Goal: Task Accomplishment & Management: Manage account settings

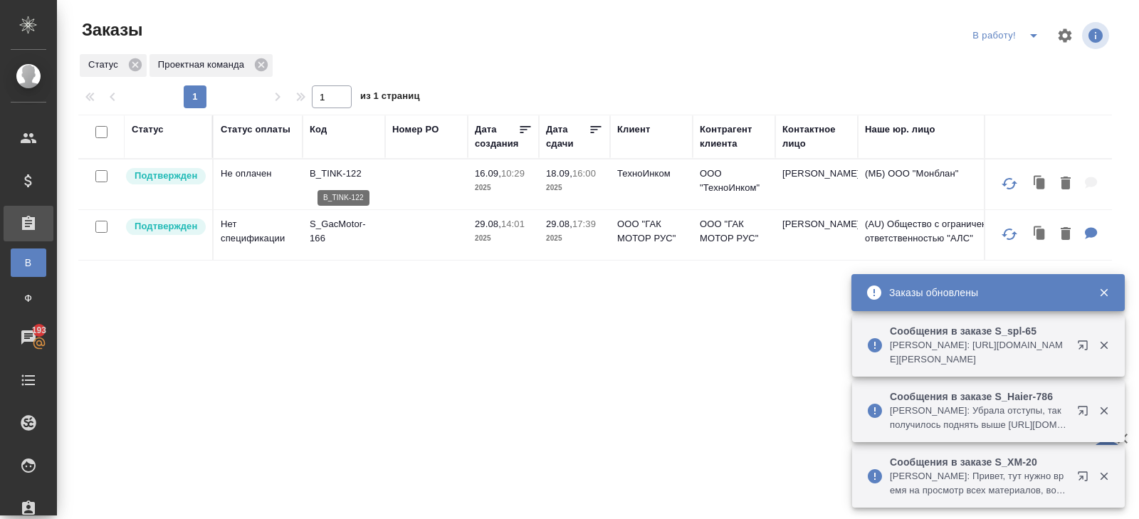
click at [334, 174] on p "B_TINK-122" at bounding box center [344, 174] width 68 height 14
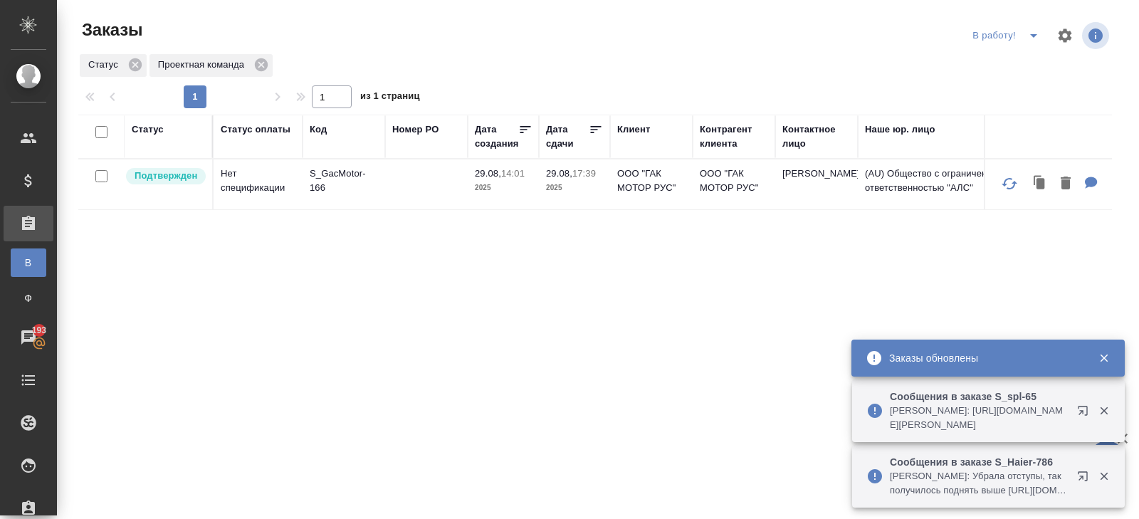
click at [1080, 408] on icon "button" at bounding box center [1085, 413] width 17 height 17
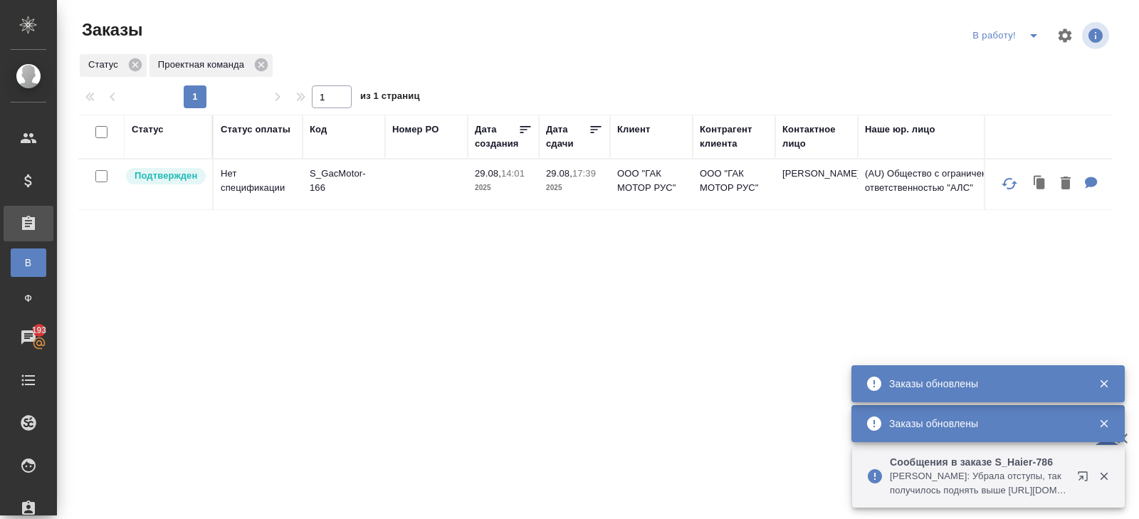
click at [1080, 473] on icon "button" at bounding box center [1085, 479] width 17 height 17
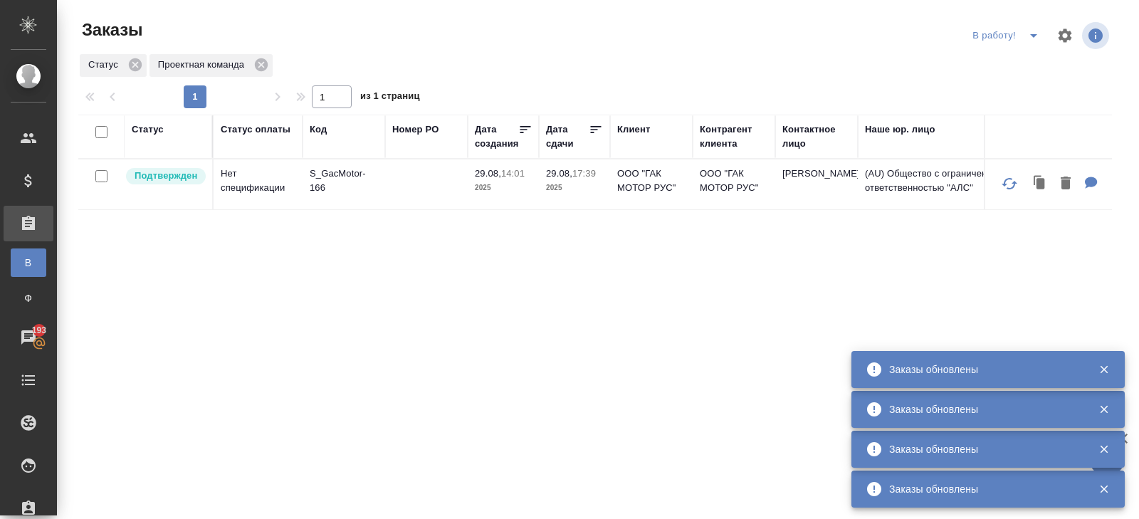
click at [1022, 30] on button "split button" at bounding box center [1033, 35] width 28 height 23
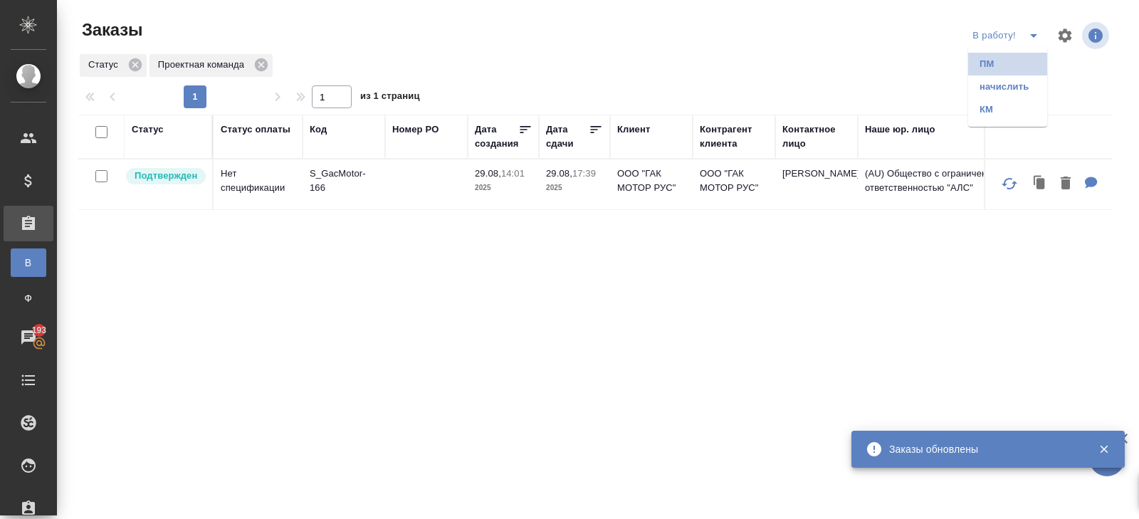
click at [1022, 61] on li "ПМ" at bounding box center [1007, 64] width 79 height 23
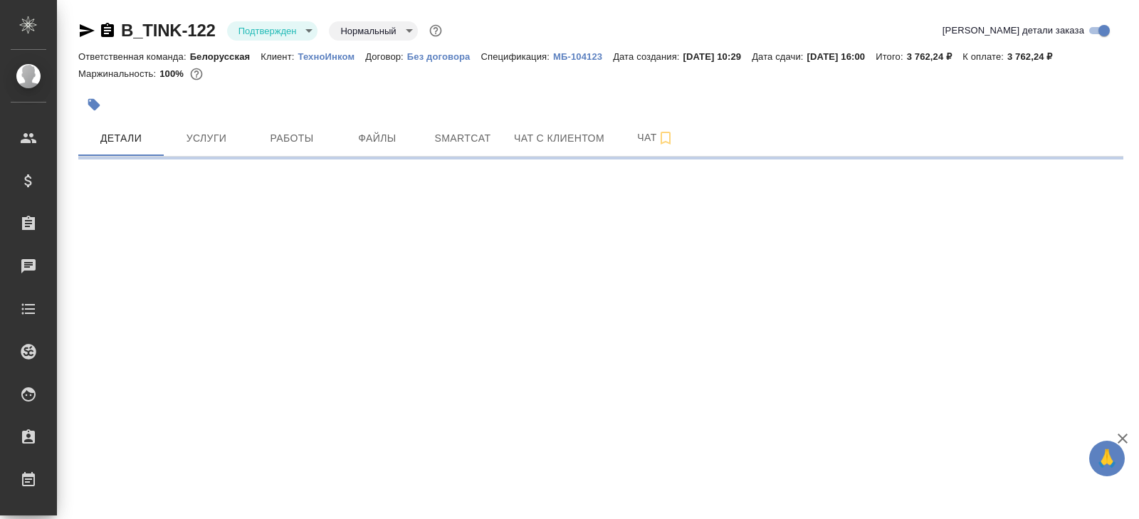
select select "RU"
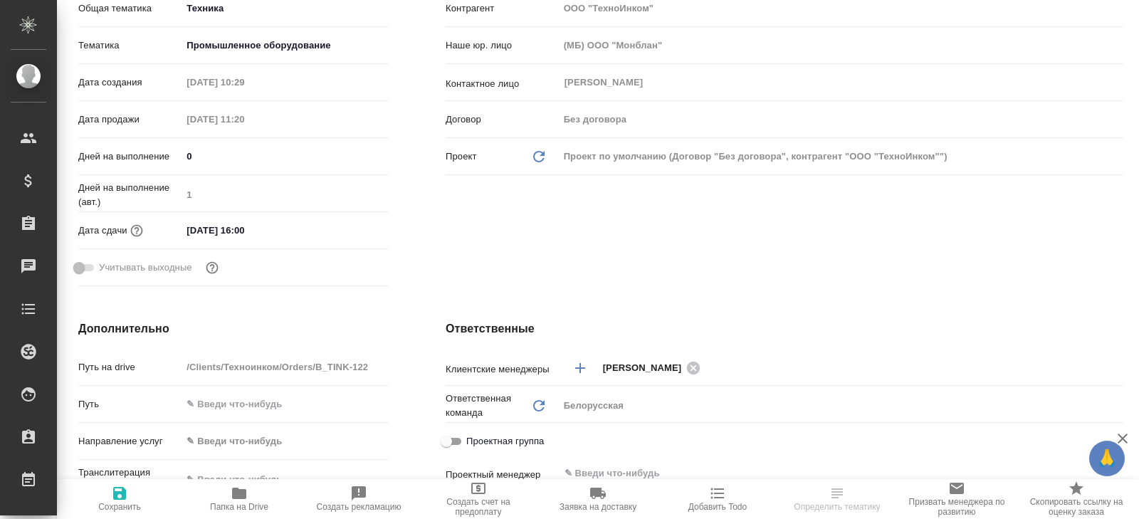
scroll to position [495, 0]
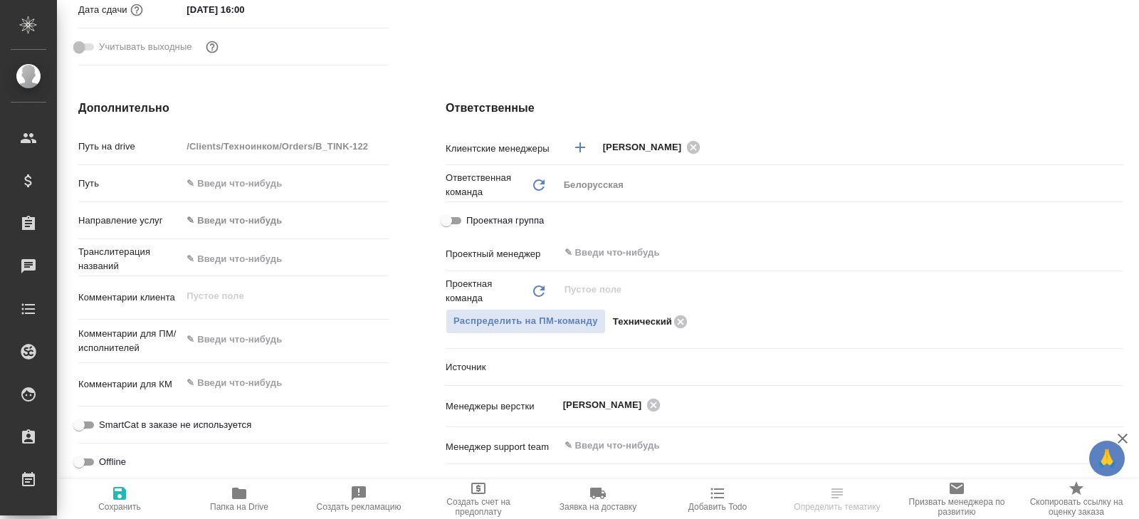
type textarea "x"
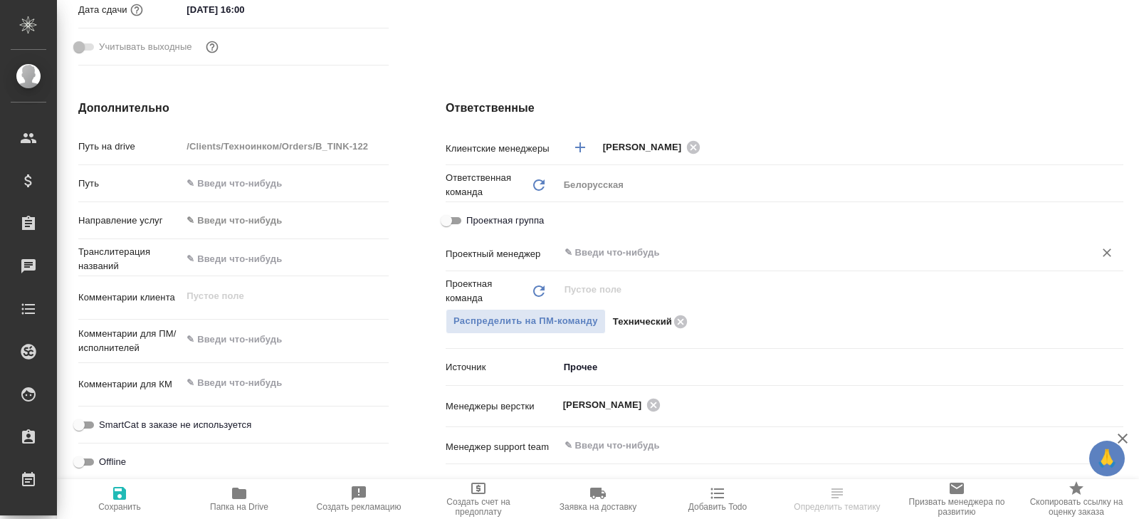
type textarea "x"
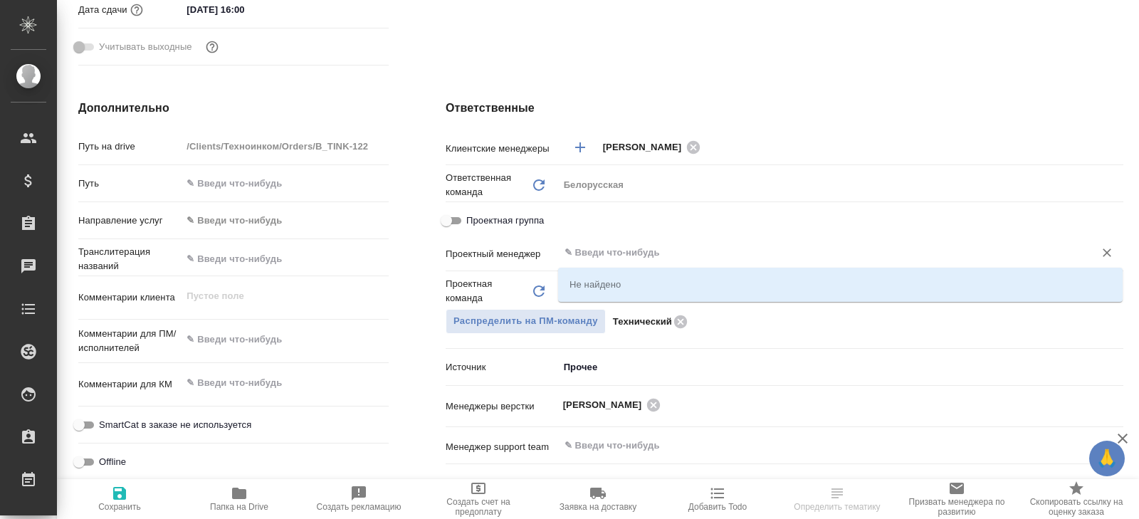
click at [619, 258] on input "text" at bounding box center [817, 252] width 508 height 17
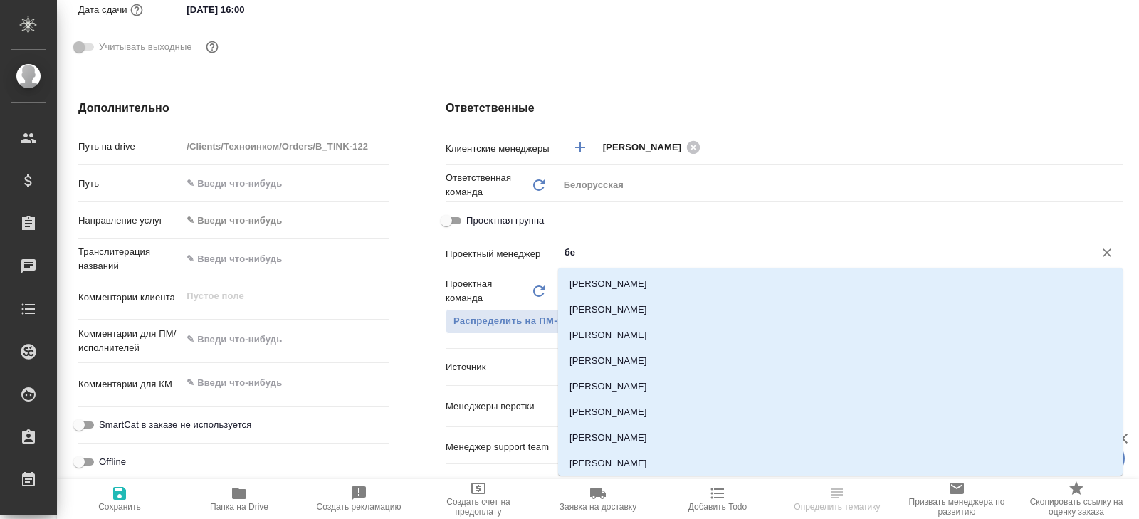
type input "бел"
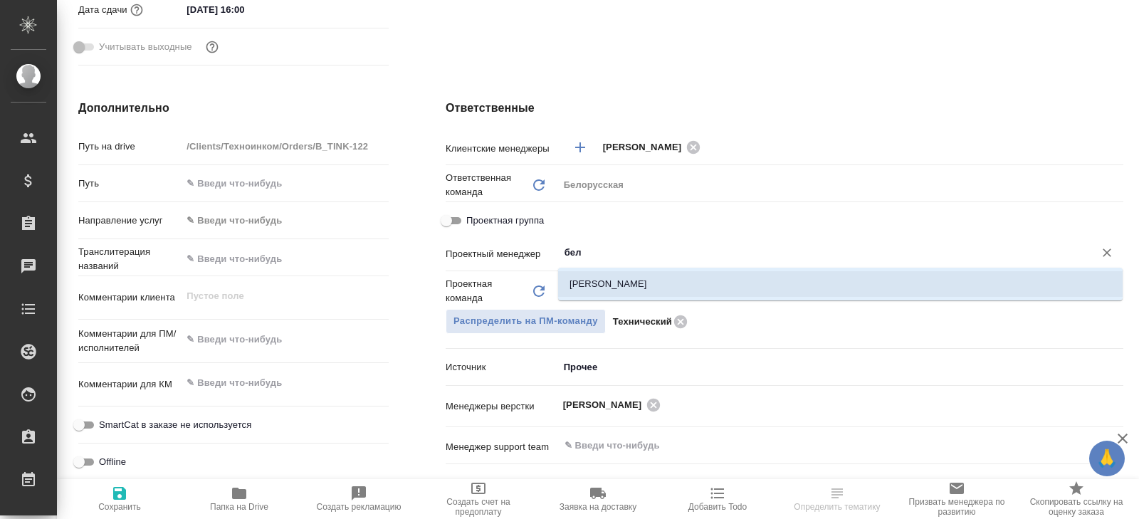
click at [616, 292] on li "Белякова Юлия" at bounding box center [840, 284] width 564 height 26
type textarea "x"
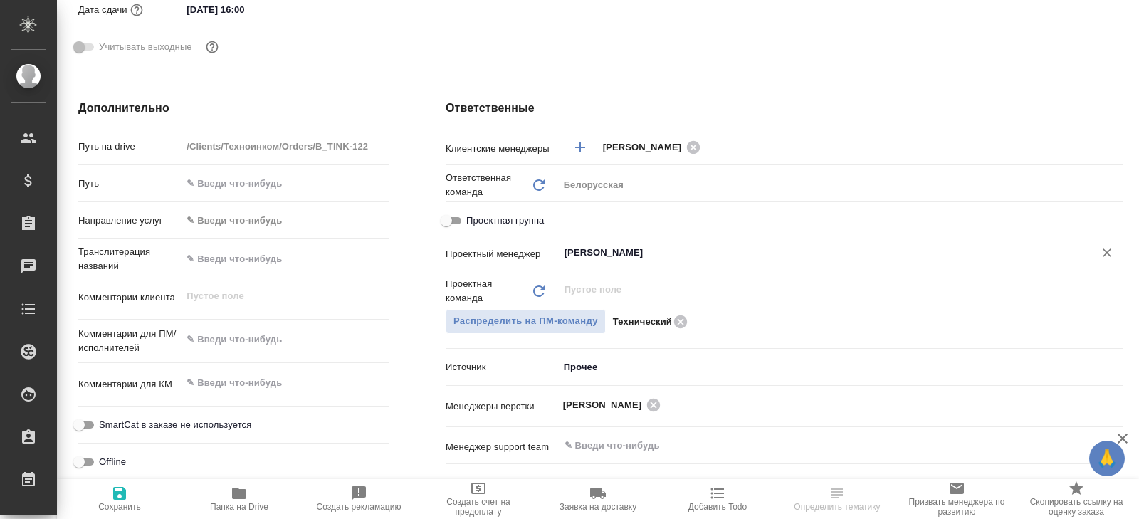
type input "Белякова Юлия"
click at [114, 495] on icon "button" at bounding box center [119, 493] width 13 height 13
type textarea "x"
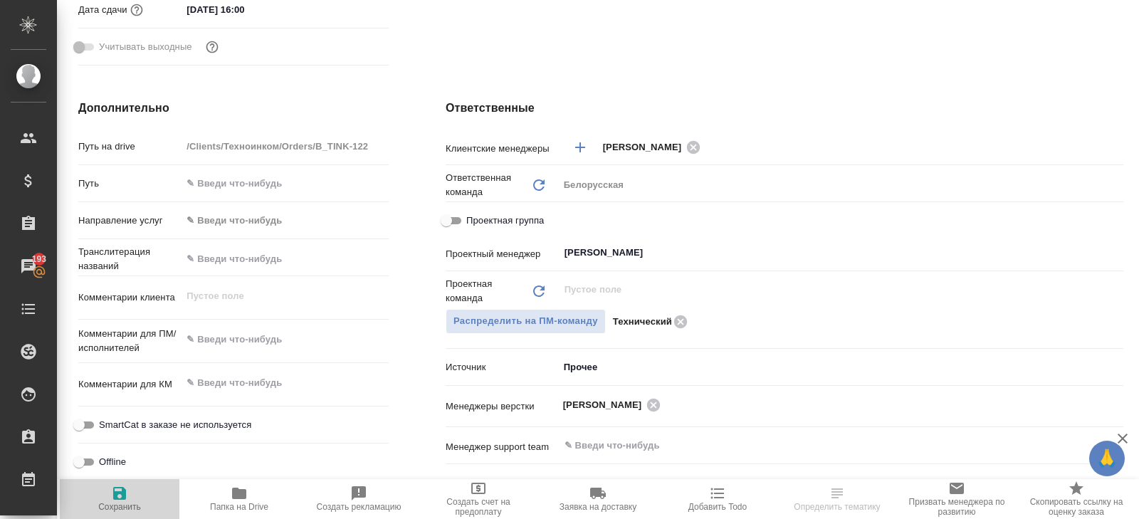
type textarea "x"
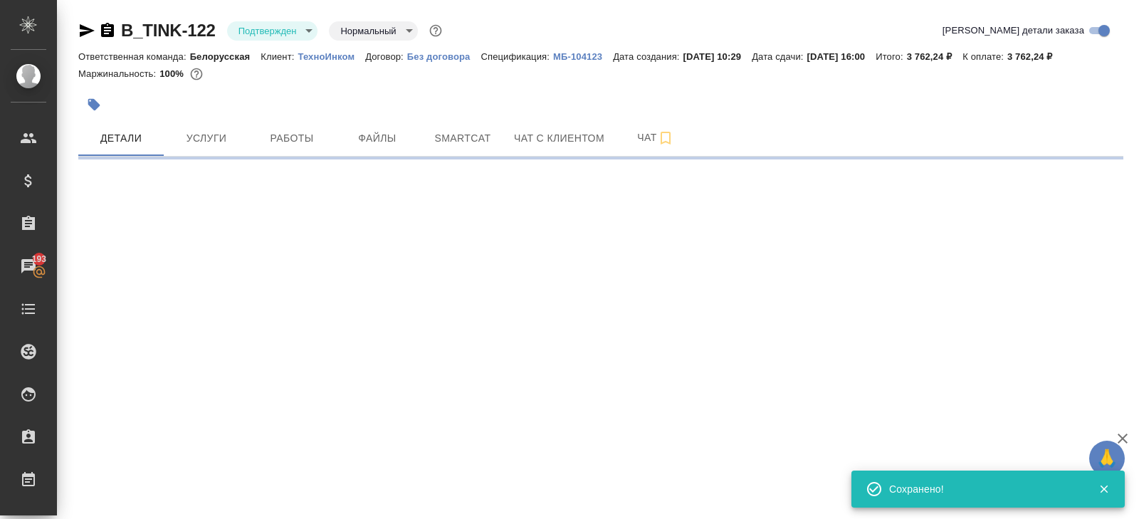
scroll to position [0, 0]
select select "RU"
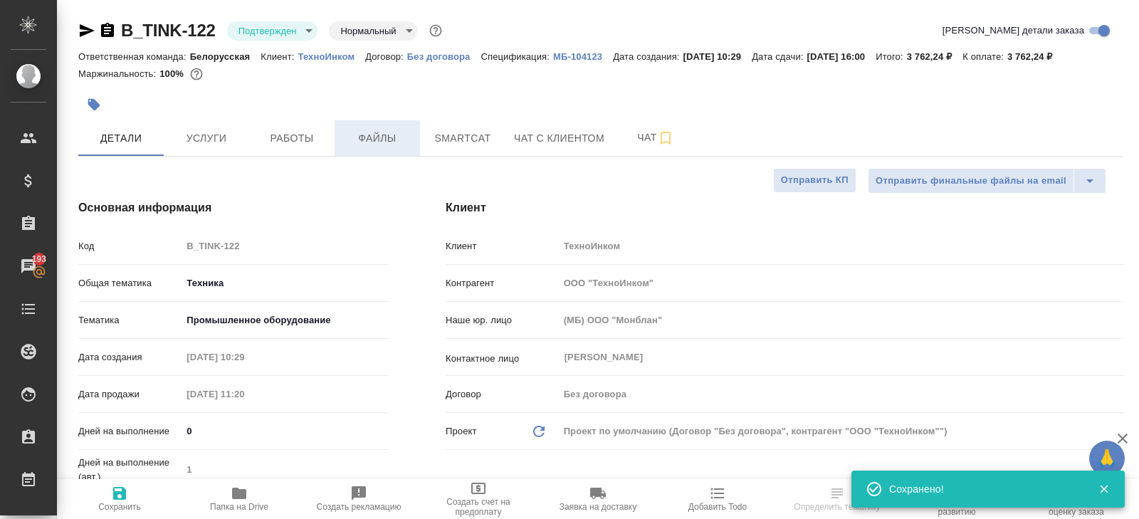
type textarea "x"
click at [258, 32] on body "🙏 .cls-1 fill:#fff; AWATERA Belyakova Yulia Клиенты Спецификации Заказы 193 Чат…" at bounding box center [569, 259] width 1139 height 519
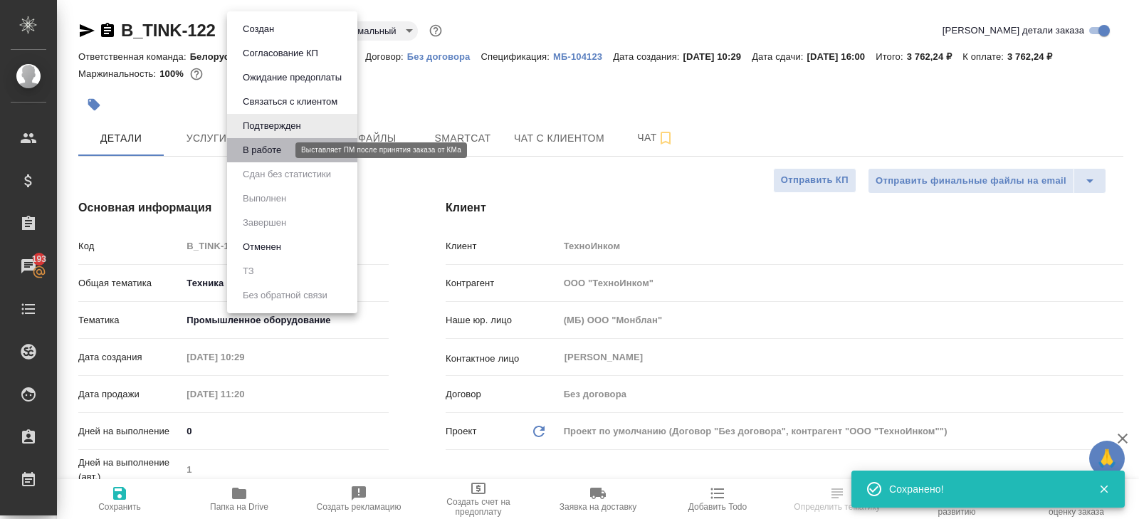
click at [264, 151] on button "В работе" at bounding box center [261, 150] width 47 height 16
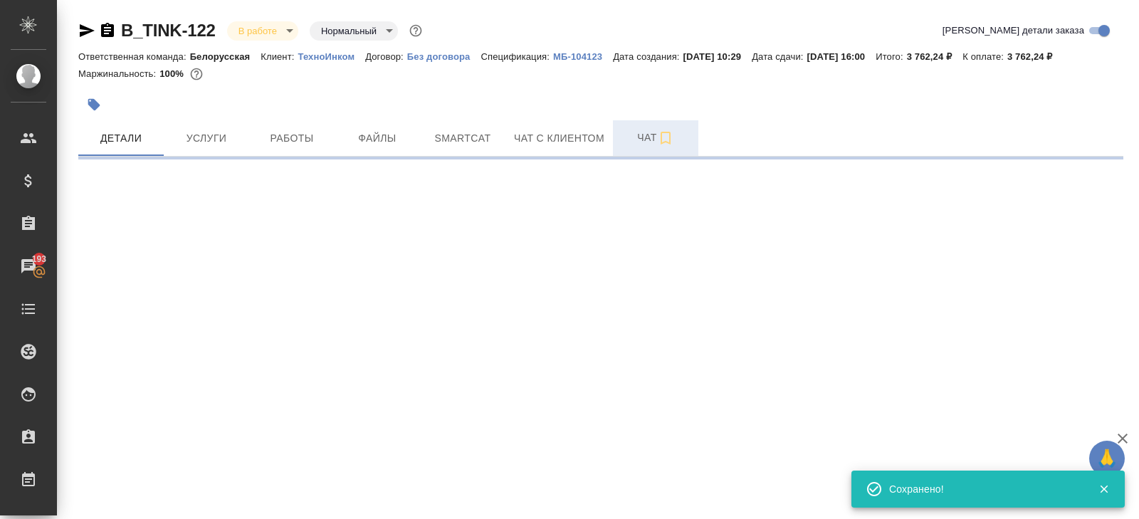
select select "RU"
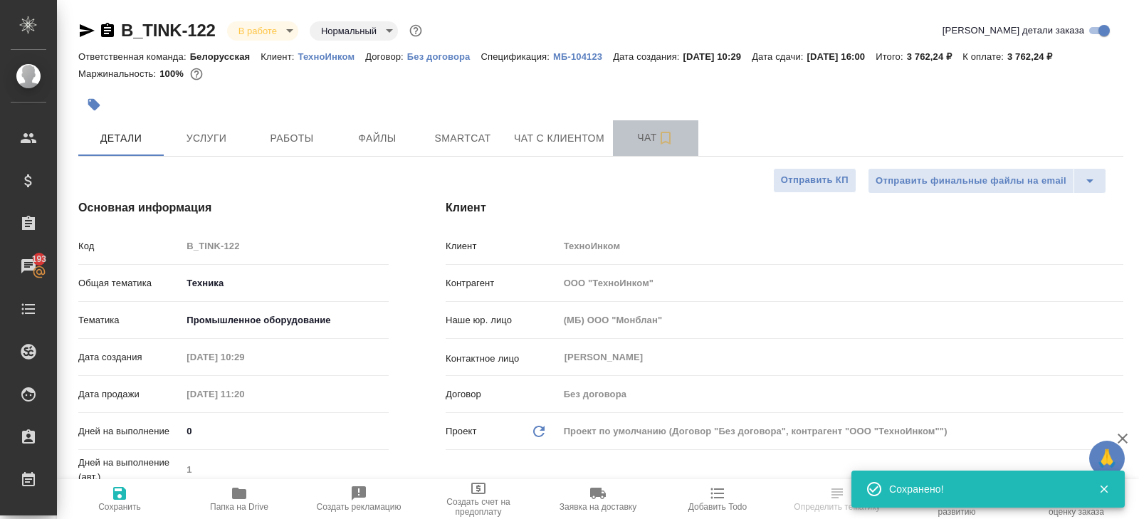
type textarea "x"
click at [640, 134] on span "Чат" at bounding box center [655, 138] width 68 height 18
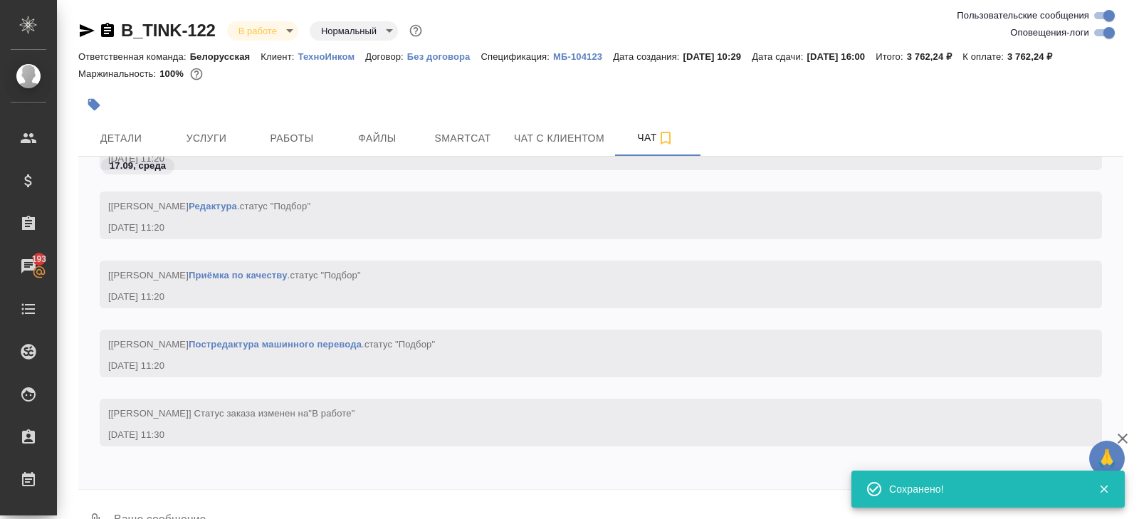
click at [1102, 36] on input "Оповещения-логи" at bounding box center [1108, 32] width 51 height 17
checkbox input "false"
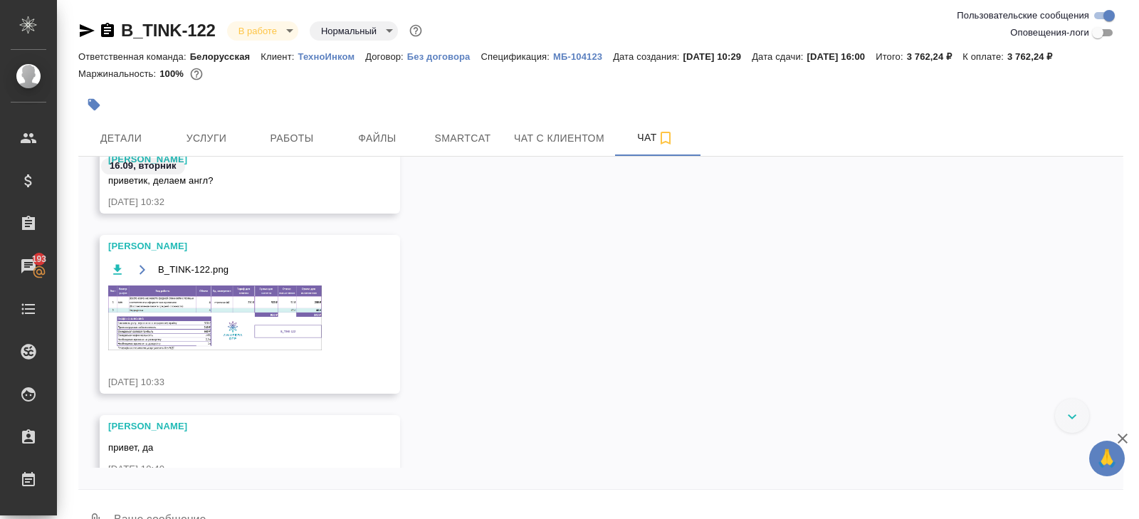
scroll to position [31, 0]
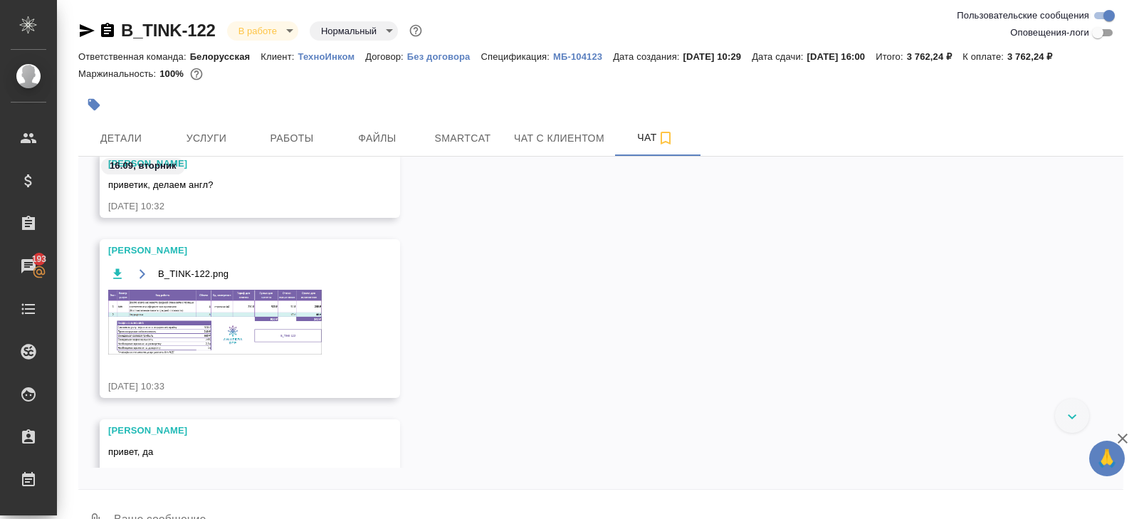
click at [240, 317] on img at bounding box center [215, 322] width 214 height 65
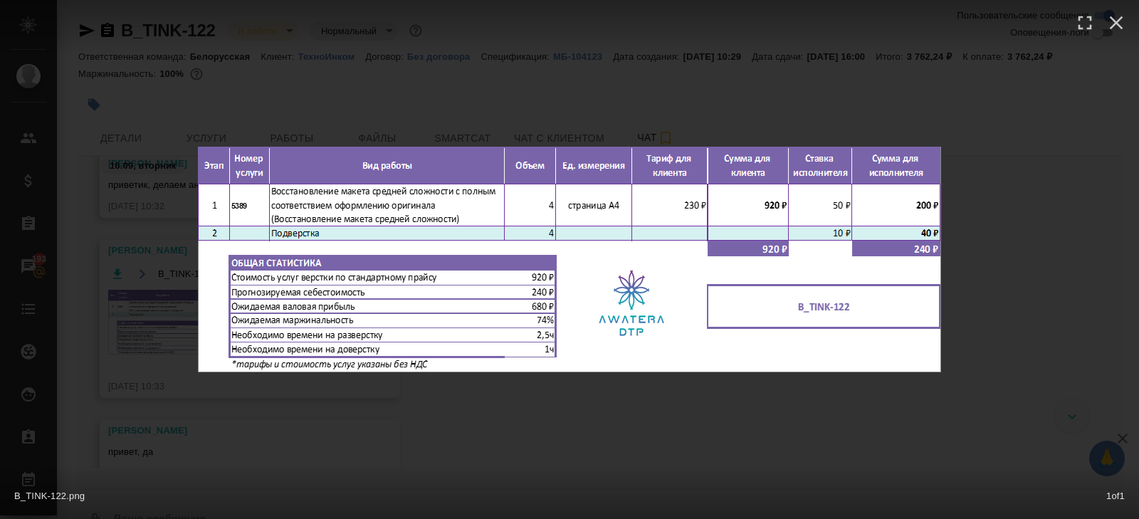
click at [266, 409] on div "B_TINK-122.png 1 of 1" at bounding box center [569, 259] width 1139 height 519
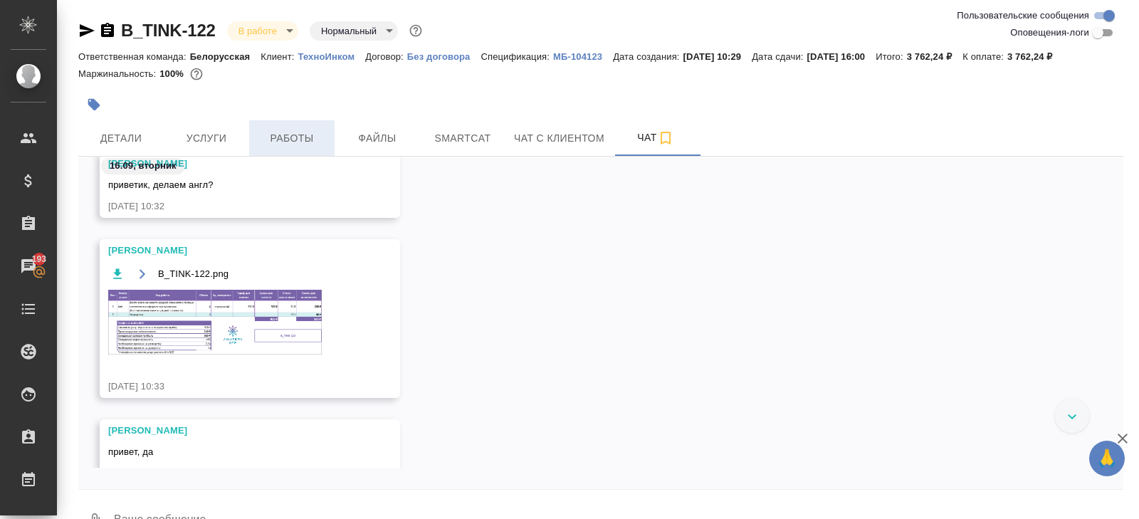
click at [286, 132] on span "Работы" at bounding box center [292, 139] width 68 height 18
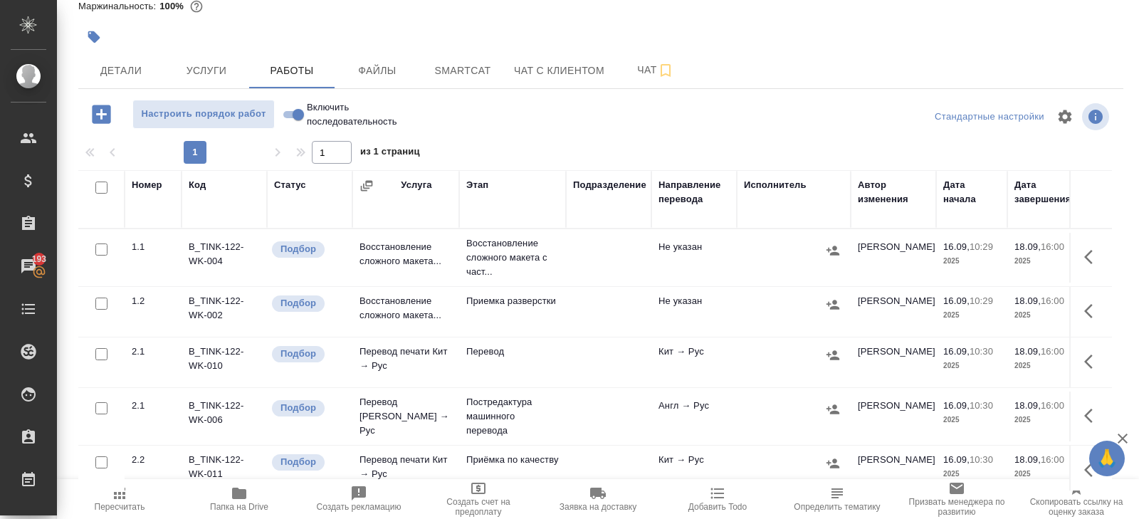
scroll to position [75, 0]
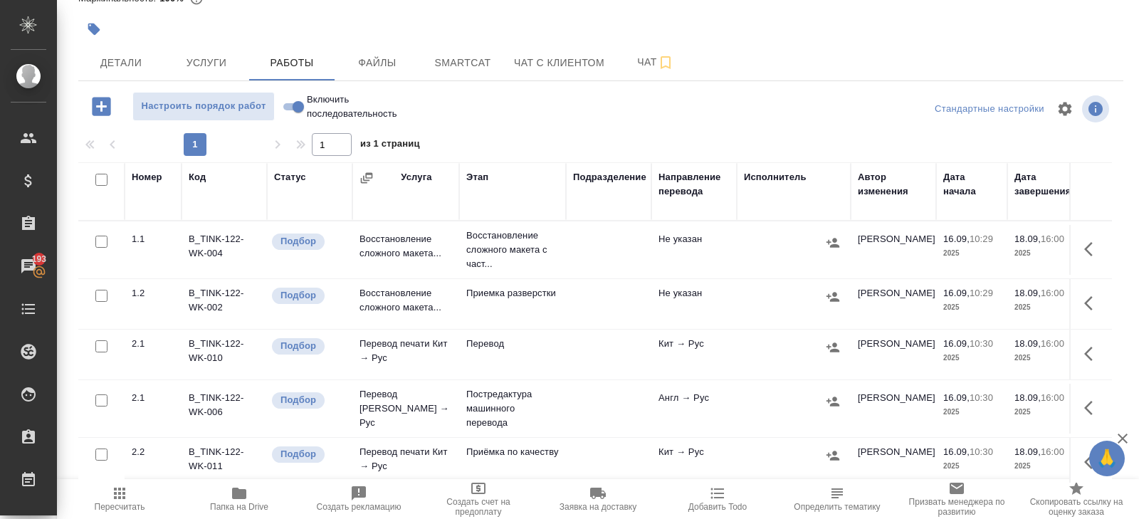
click at [1102, 245] on button "button" at bounding box center [1093, 249] width 34 height 34
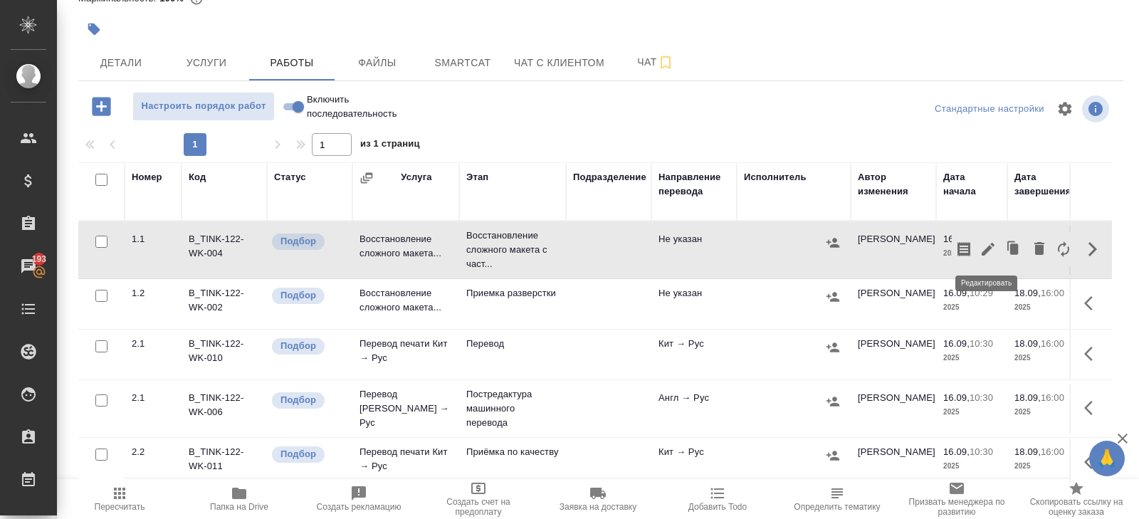
click at [984, 253] on icon "button" at bounding box center [988, 249] width 13 height 13
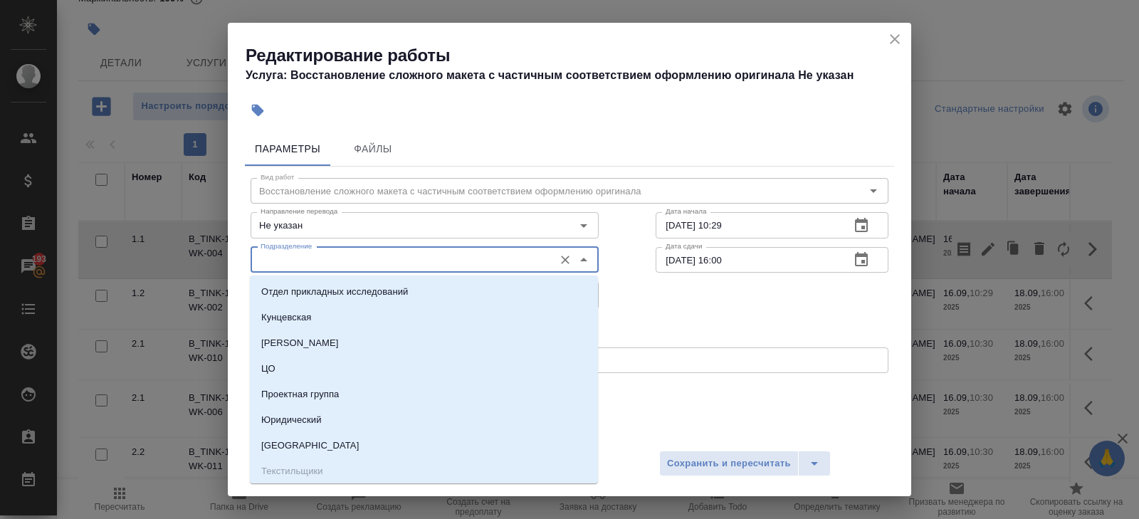
click at [386, 266] on input "Подразделение" at bounding box center [401, 259] width 292 height 17
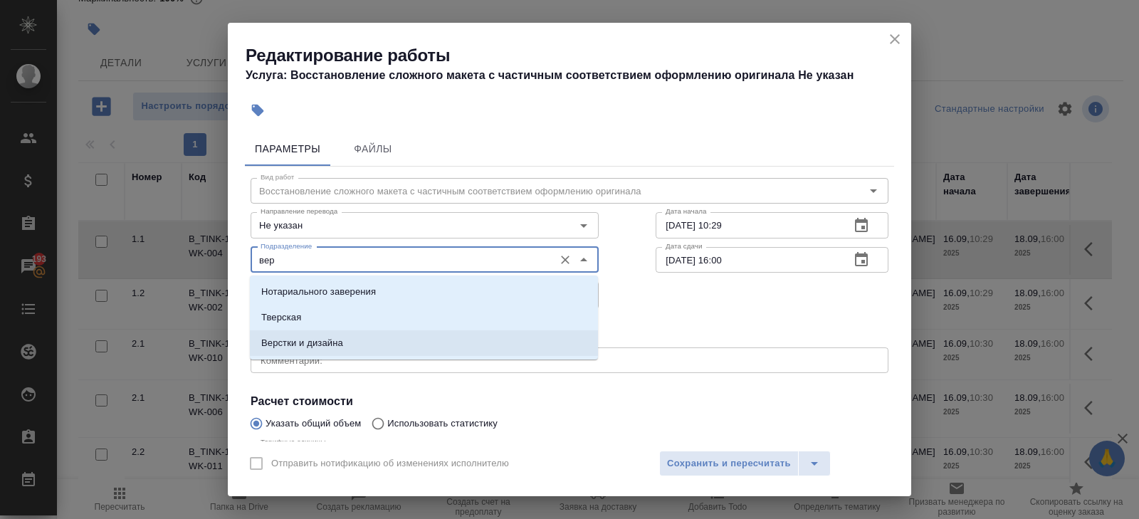
click at [343, 346] on p "Верстки и дизайна" at bounding box center [302, 343] width 82 height 14
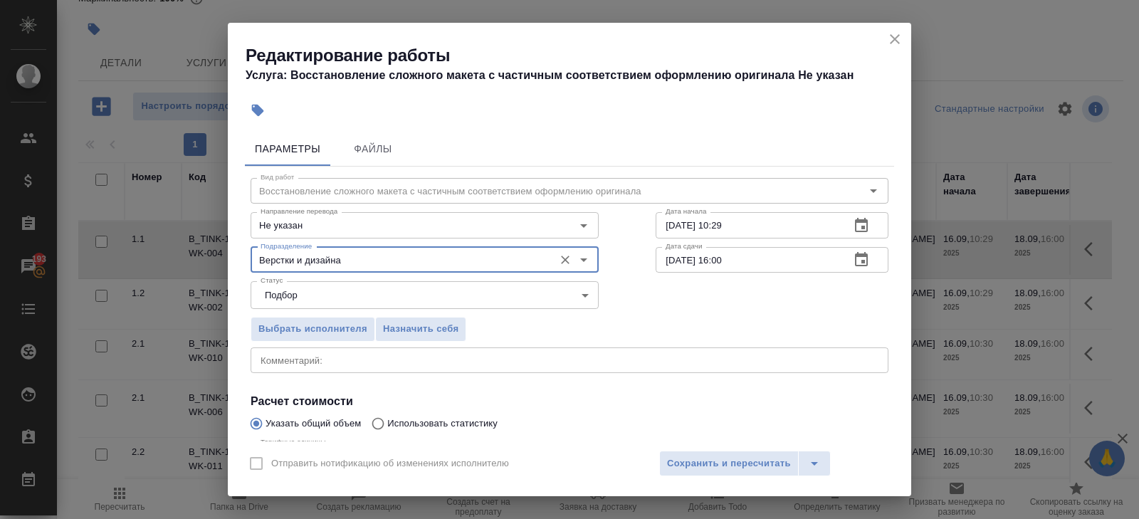
scroll to position [151, 0]
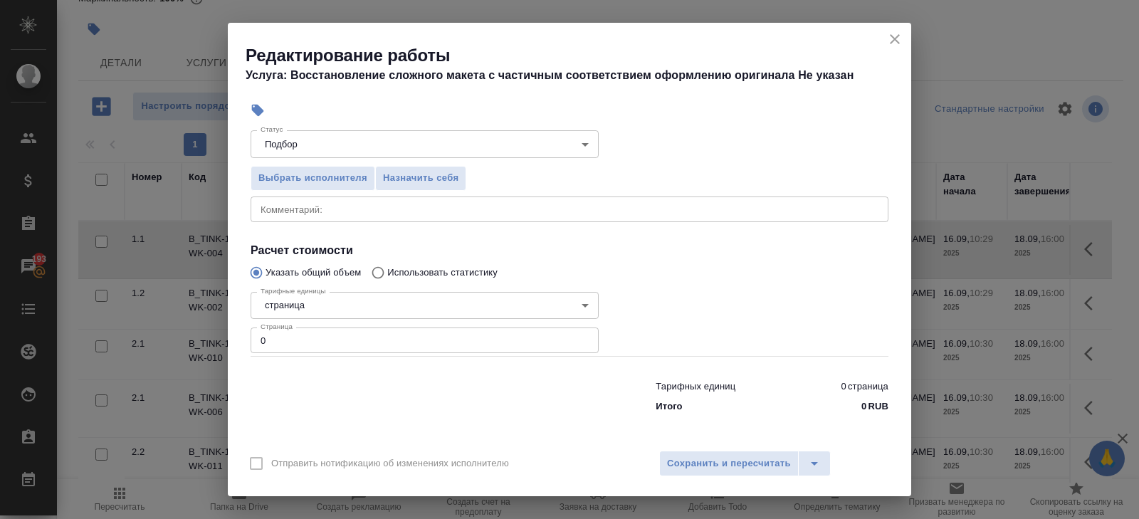
type input "Верстки и дизайна"
drag, startPoint x: 322, startPoint y: 350, endPoint x: 191, endPoint y: 325, distance: 132.6
click at [191, 325] on div "Редактирование работы Услуга: Восстановление сложного макета с частичным соотве…" at bounding box center [569, 259] width 1139 height 519
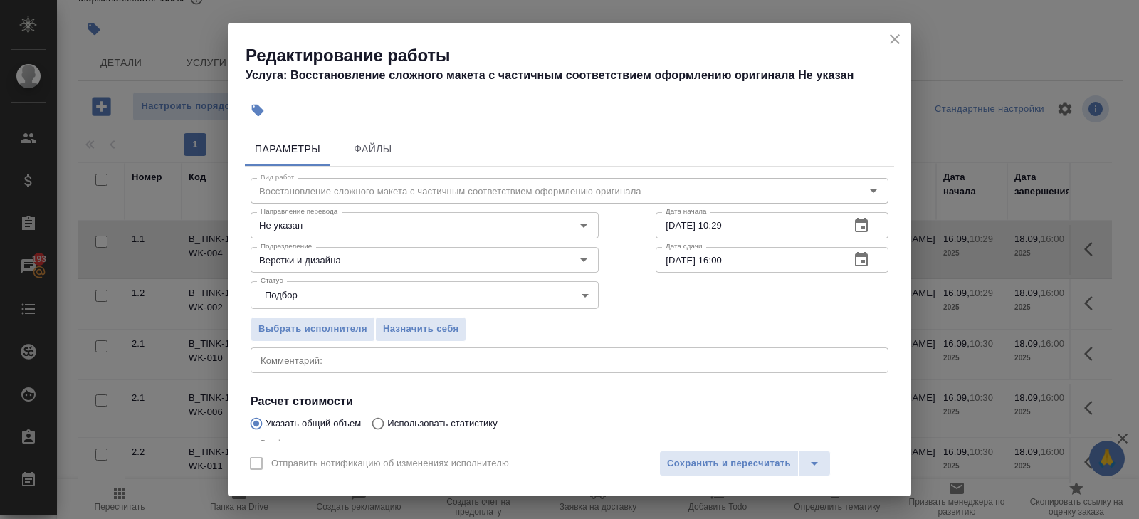
type input "4"
click at [862, 229] on icon "button" at bounding box center [861, 225] width 17 height 17
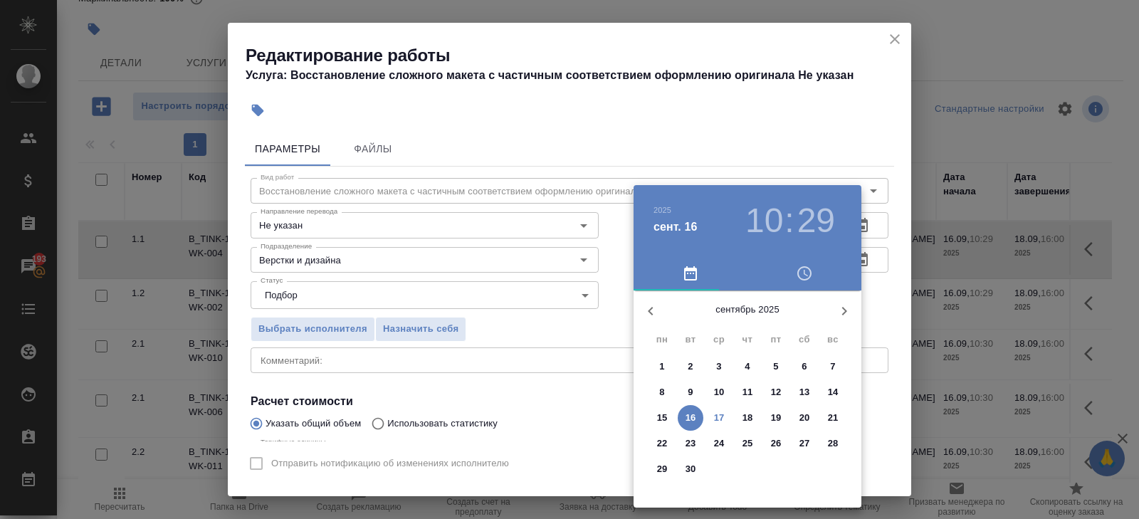
click at [719, 416] on p "17" at bounding box center [719, 418] width 11 height 14
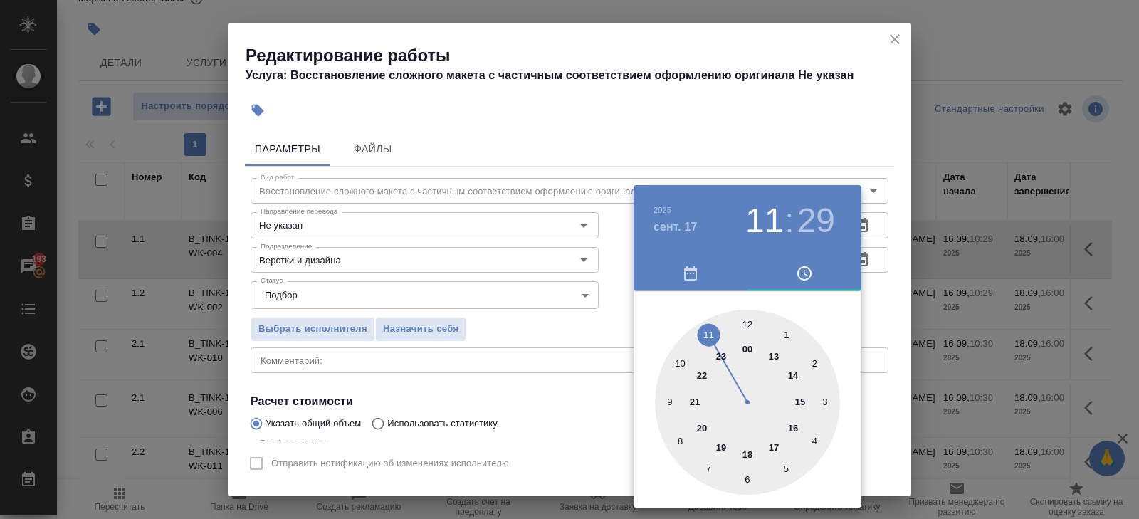
click at [710, 337] on div at bounding box center [747, 402] width 185 height 185
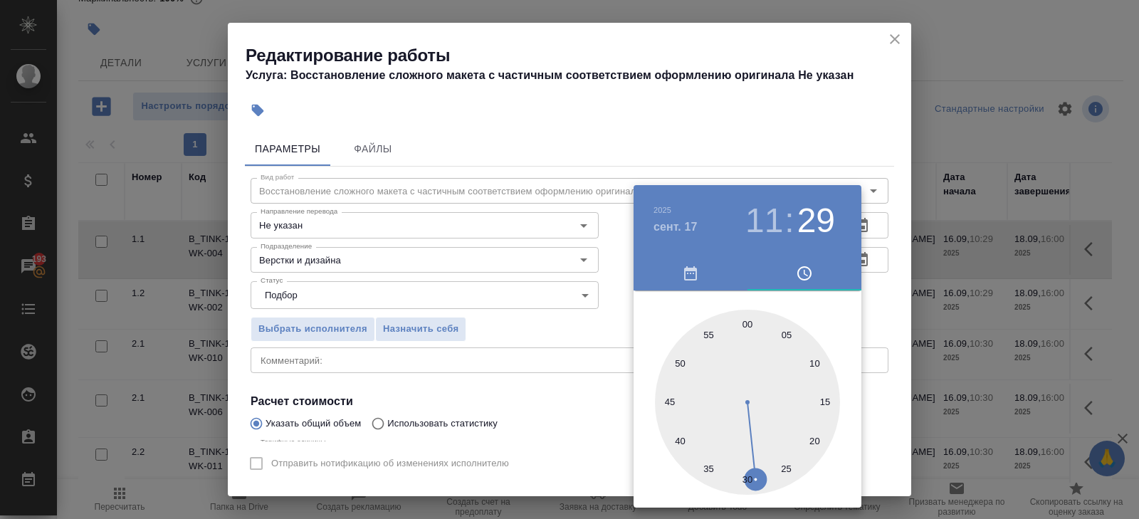
type input "17.09.2025 11:30"
click at [750, 472] on div at bounding box center [747, 402] width 185 height 185
click at [858, 315] on div "00 05 10 15 20 25 30 35 40 45 50 55" at bounding box center [748, 402] width 228 height 185
click at [865, 258] on div at bounding box center [569, 259] width 1139 height 519
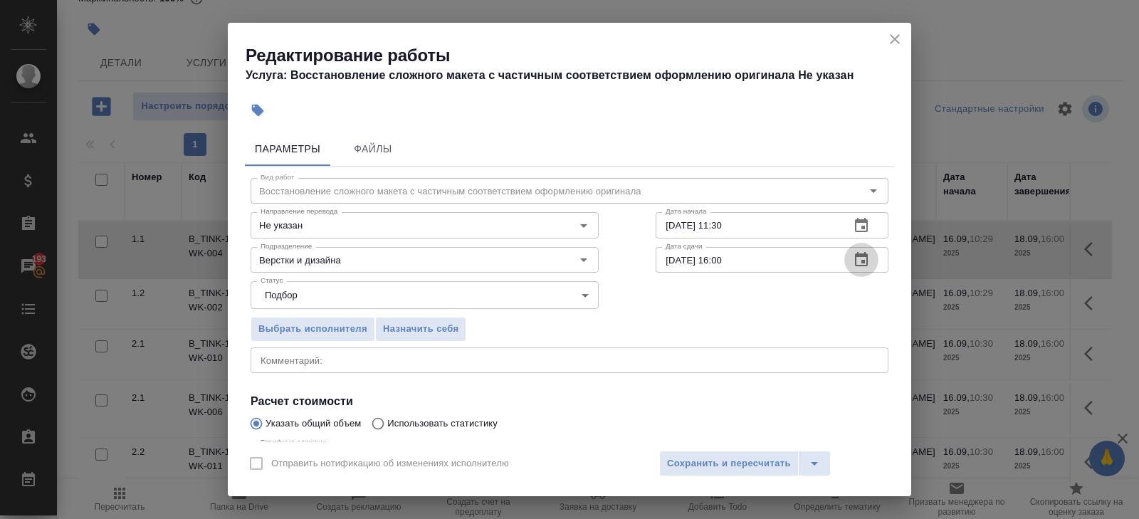
click at [857, 258] on icon "button" at bounding box center [861, 259] width 17 height 17
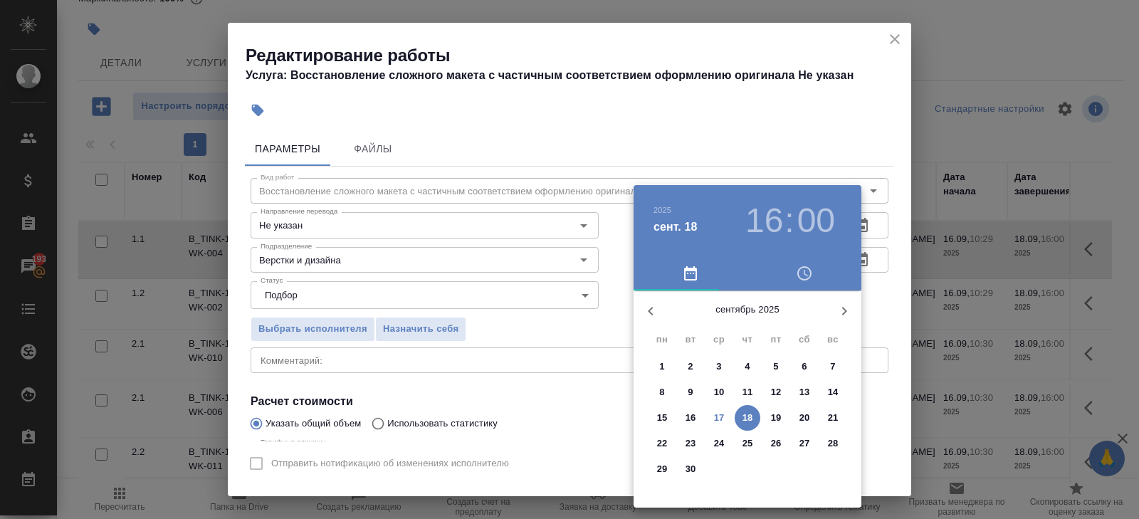
click at [727, 417] on span "17" at bounding box center [719, 418] width 26 height 14
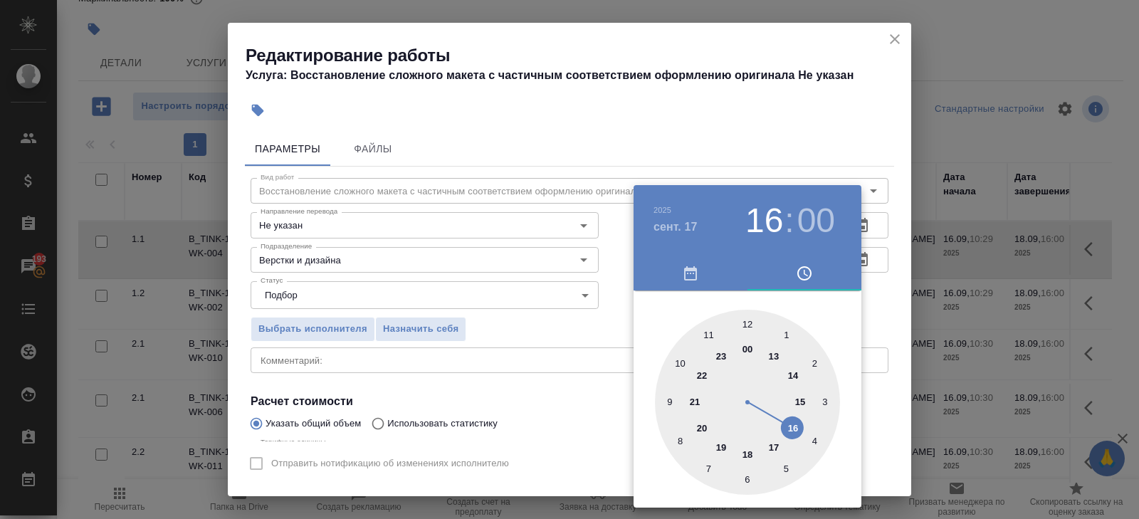
type input "17.09.2025 14:00"
click at [791, 369] on div at bounding box center [747, 402] width 185 height 185
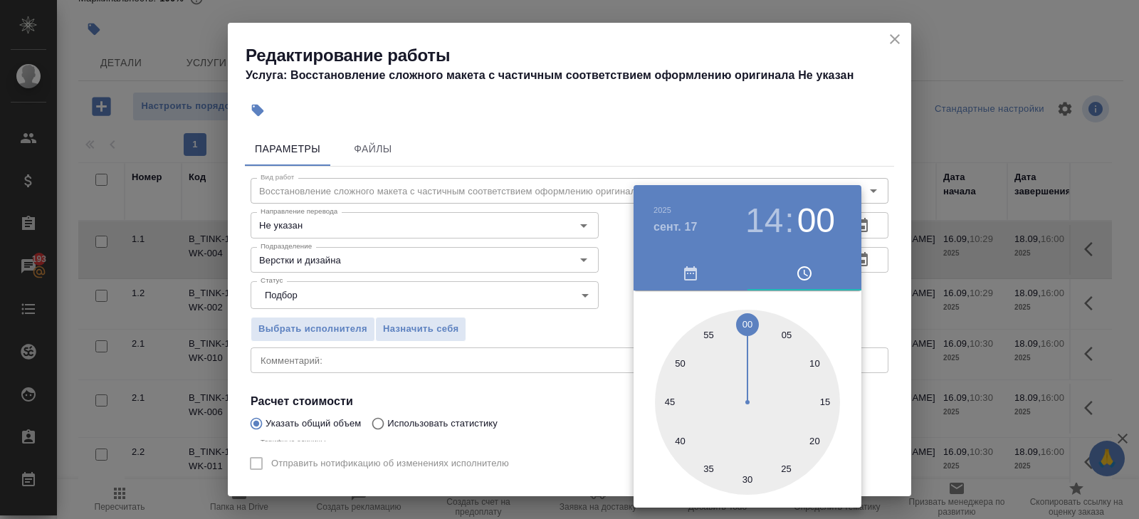
click at [848, 169] on div at bounding box center [569, 259] width 1139 height 519
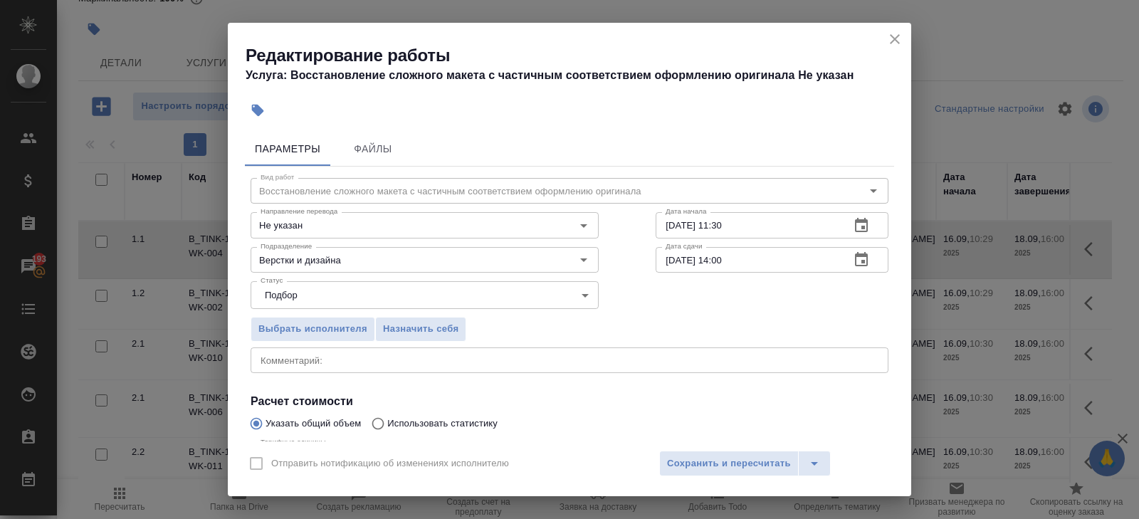
click at [857, 259] on icon "button" at bounding box center [861, 259] width 17 height 17
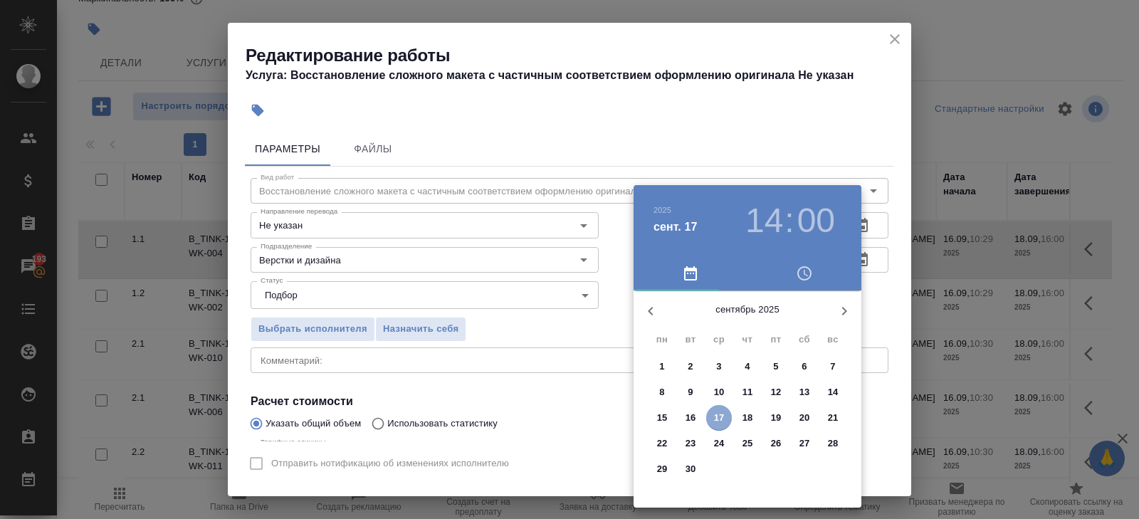
click at [720, 413] on p "17" at bounding box center [719, 418] width 11 height 14
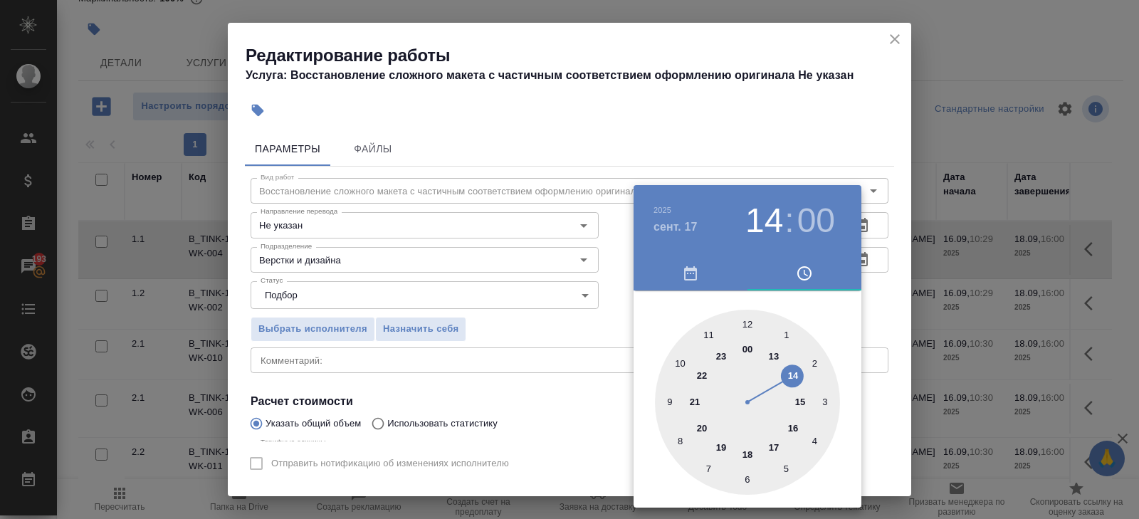
click at [602, 391] on div at bounding box center [569, 259] width 1139 height 519
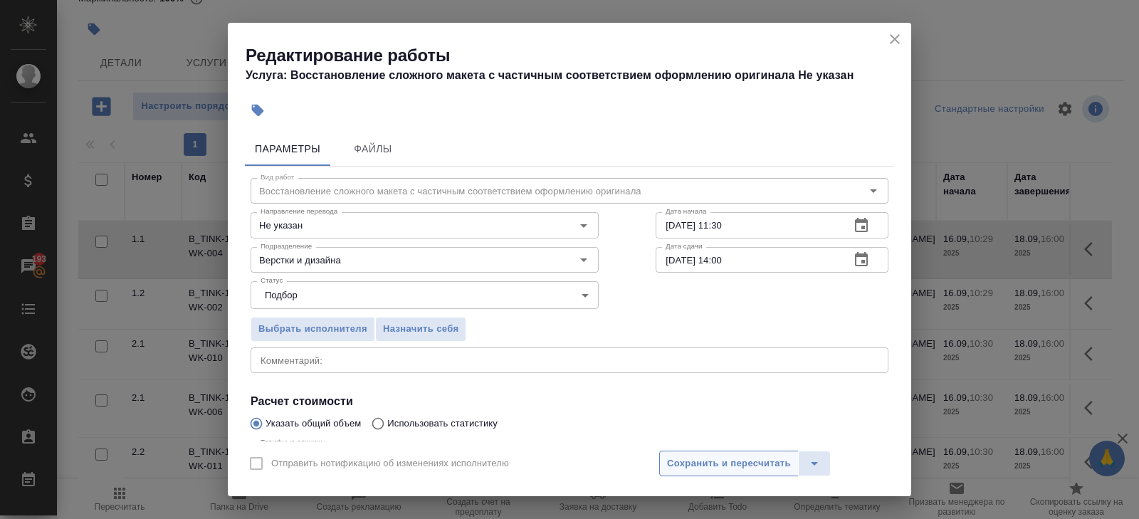
click at [693, 461] on span "Сохранить и пересчитать" at bounding box center [729, 464] width 124 height 16
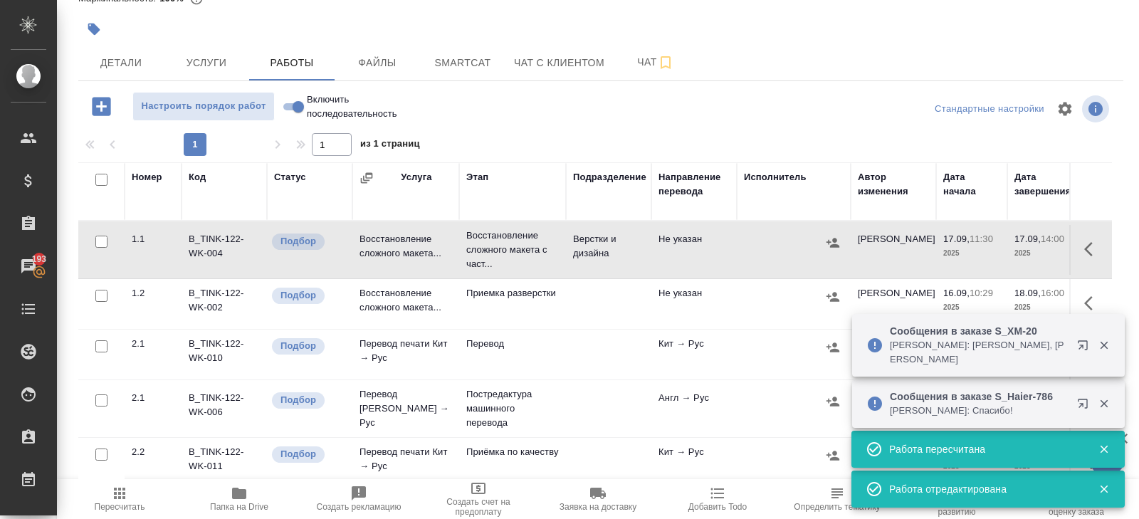
click at [120, 497] on icon "button" at bounding box center [119, 493] width 11 height 11
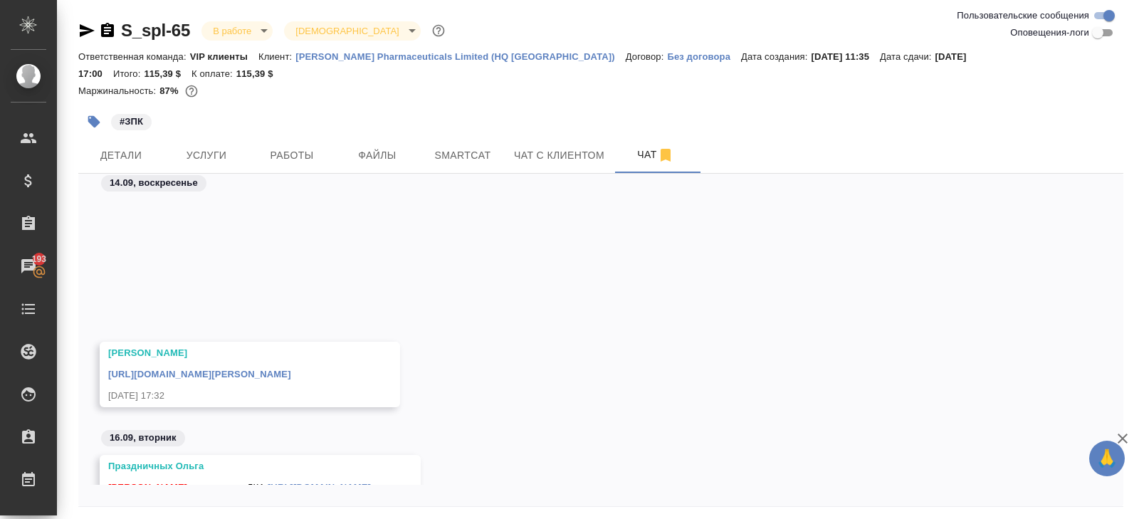
scroll to position [169, 0]
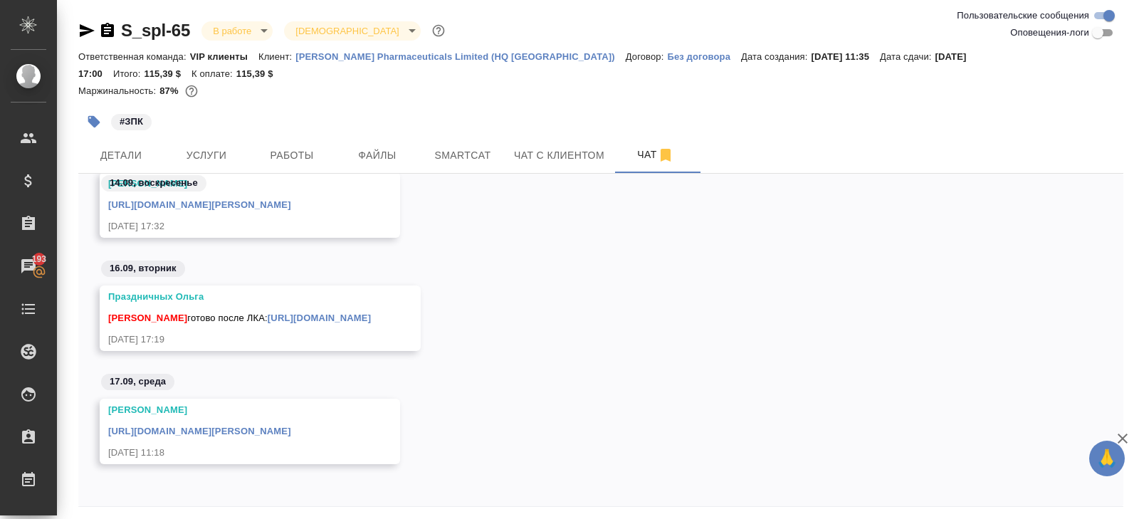
click at [86, 29] on icon "button" at bounding box center [87, 30] width 15 height 13
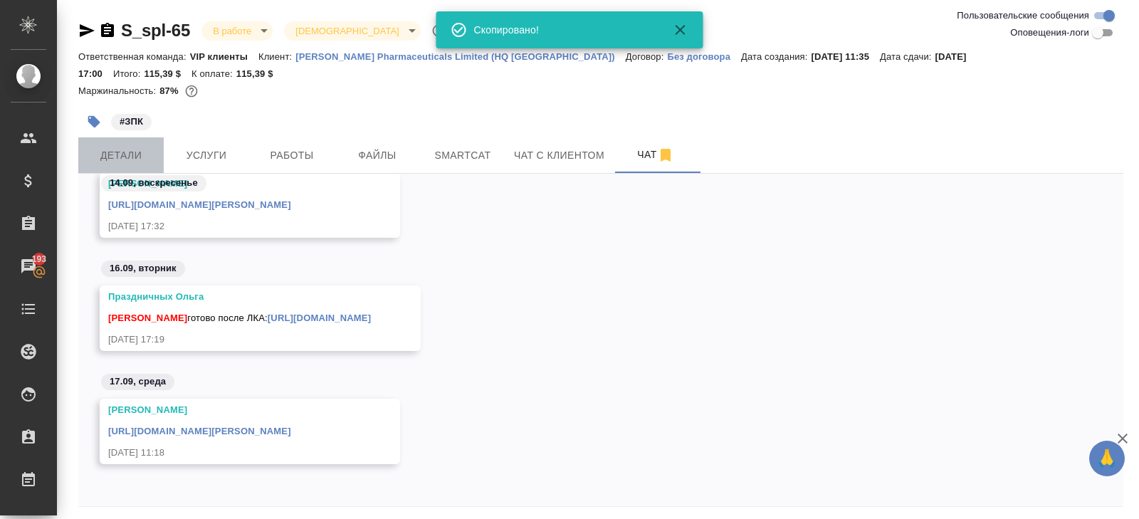
click at [142, 147] on span "Детали" at bounding box center [121, 156] width 68 height 18
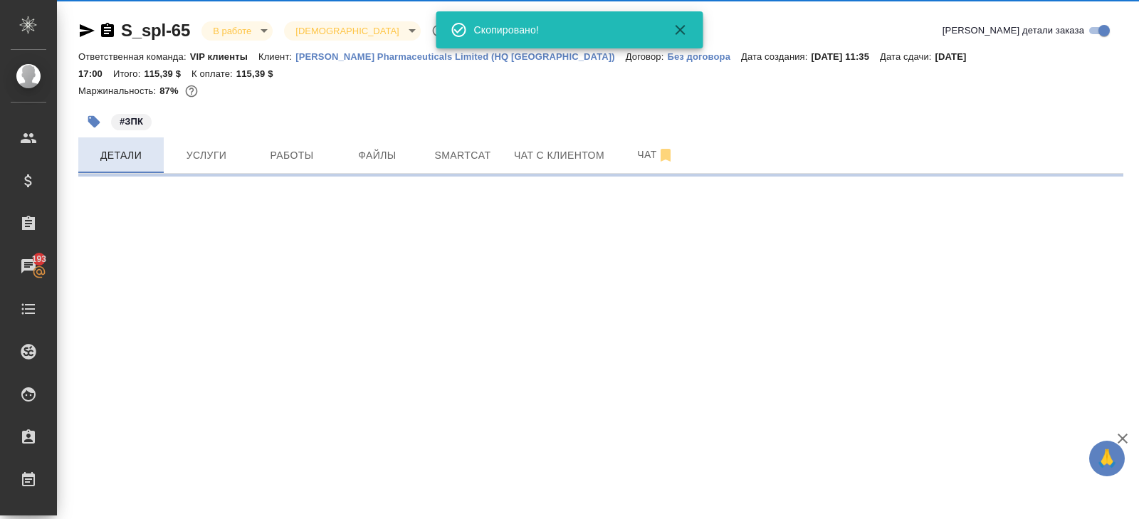
select select "RU"
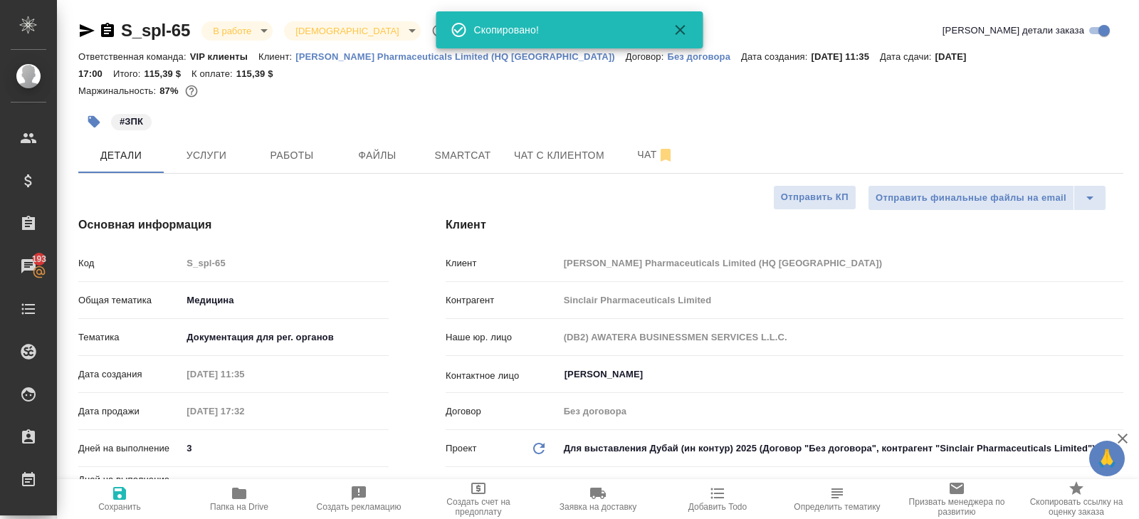
type textarea "x"
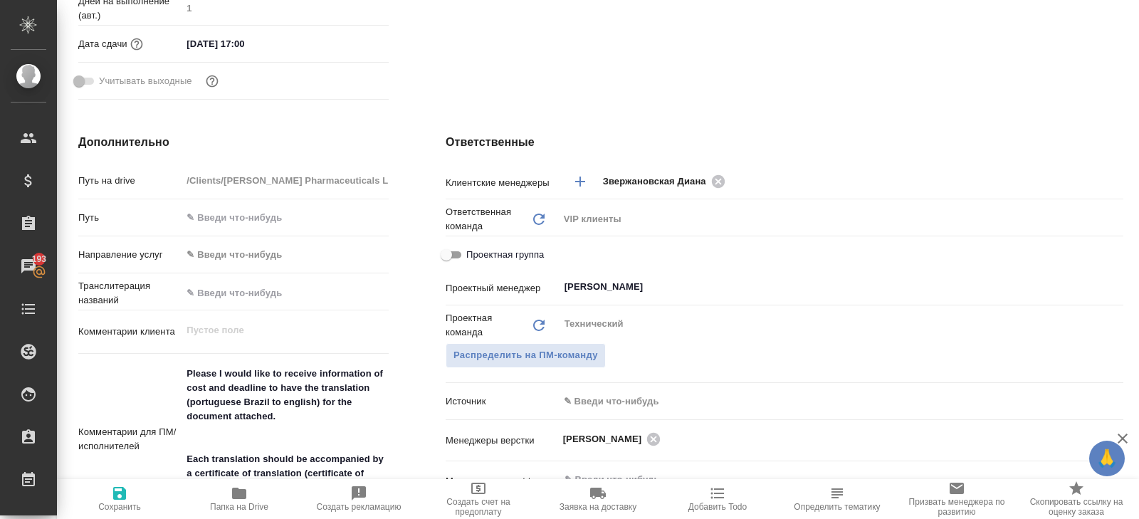
scroll to position [496, 0]
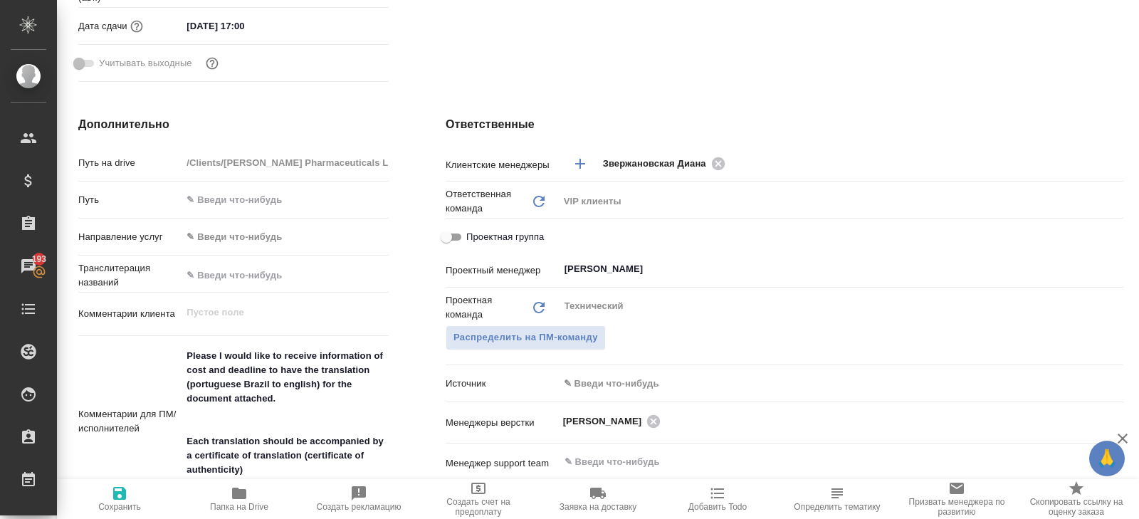
type textarea "x"
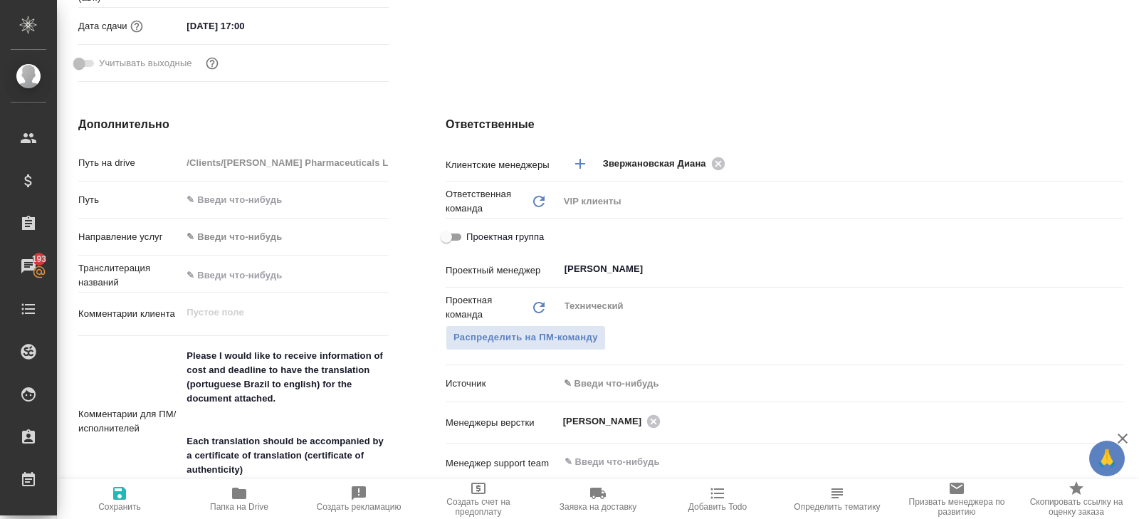
type textarea "x"
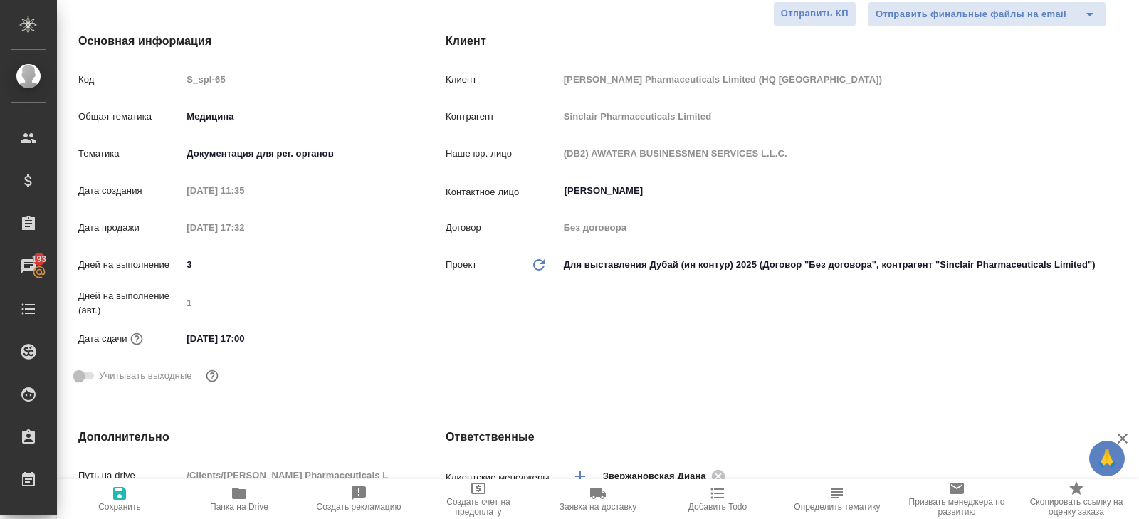
scroll to position [0, 0]
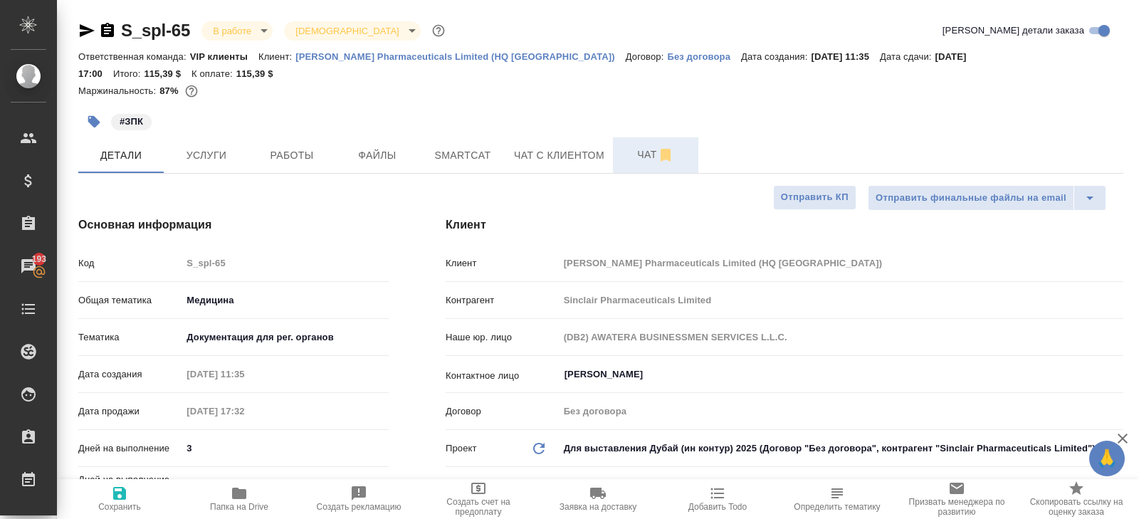
click at [648, 146] on span "Чат" at bounding box center [655, 155] width 68 height 18
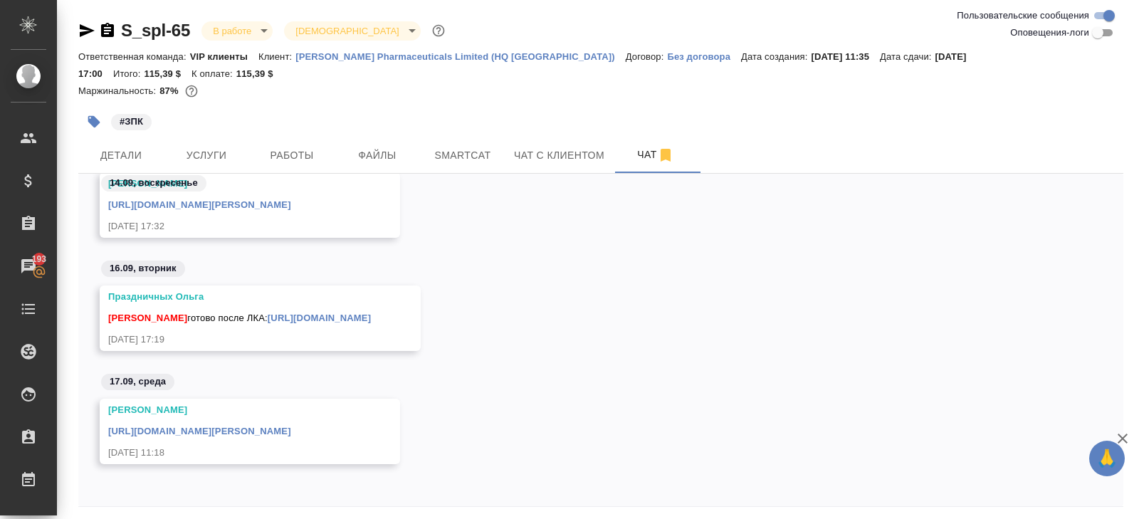
scroll to position [170, 0]
click at [291, 425] on link "https://drive.awatera.com/apps/files/files/10162477?dir=/Shares/Sinclair%20Phar…" at bounding box center [199, 430] width 183 height 11
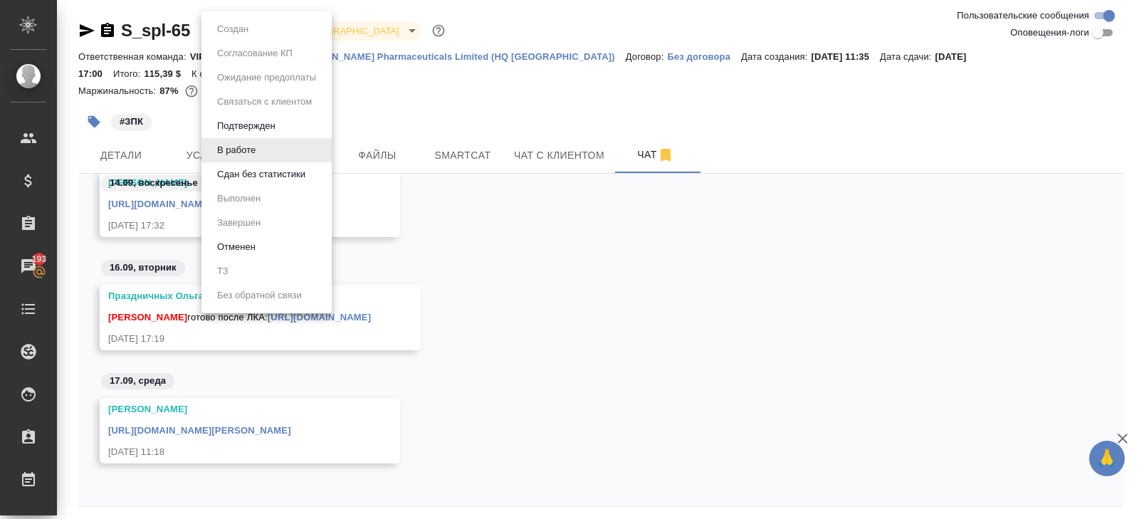
click at [262, 21] on body "🙏 .cls-1 fill:#fff; AWATERA Belyakova Yulia Клиенты Спецификации Заказы 193 Чат…" at bounding box center [569, 259] width 1139 height 519
click at [259, 174] on button "Сдан без статистики" at bounding box center [261, 175] width 97 height 16
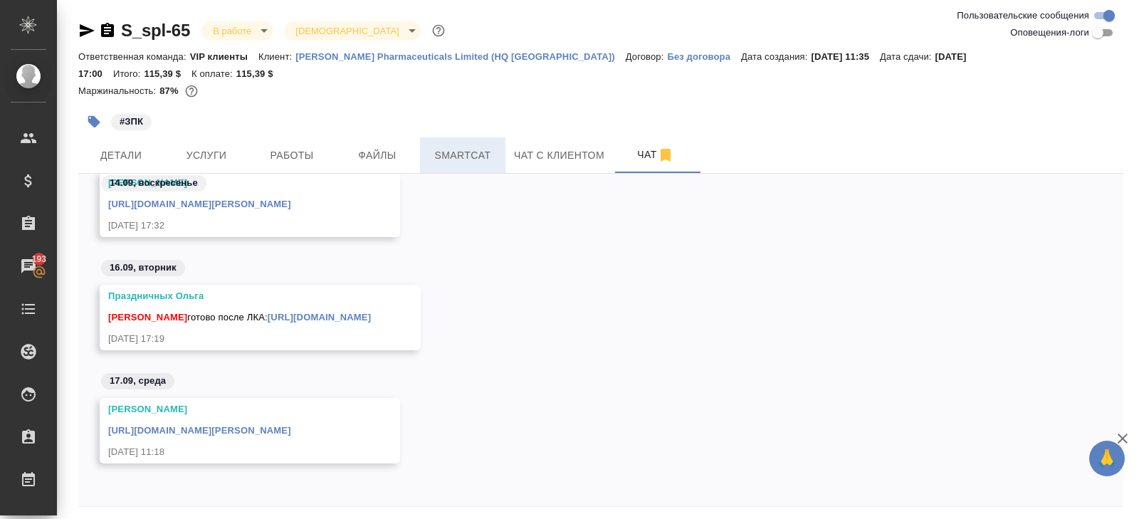
click at [438, 147] on span "Smartcat" at bounding box center [463, 156] width 68 height 18
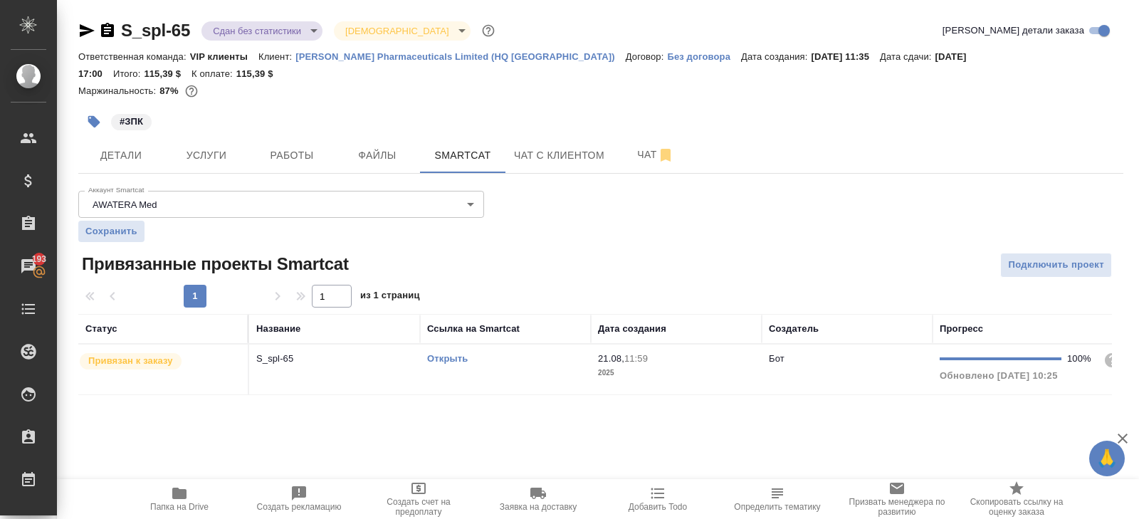
click at [515, 352] on div "Открыть" at bounding box center [505, 359] width 157 height 14
click at [298, 152] on button "Работы" at bounding box center [291, 155] width 85 height 36
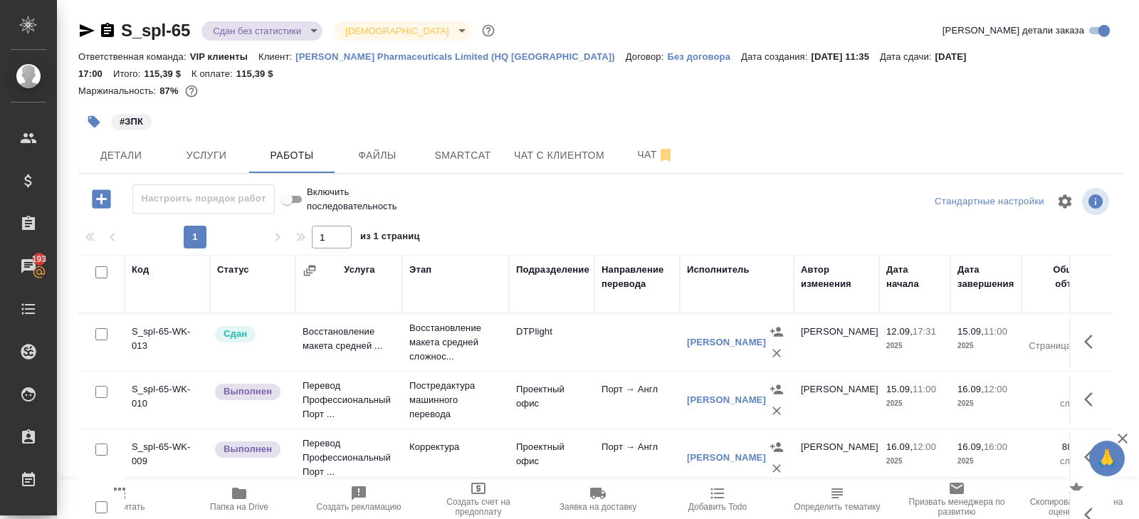
scroll to position [132, 0]
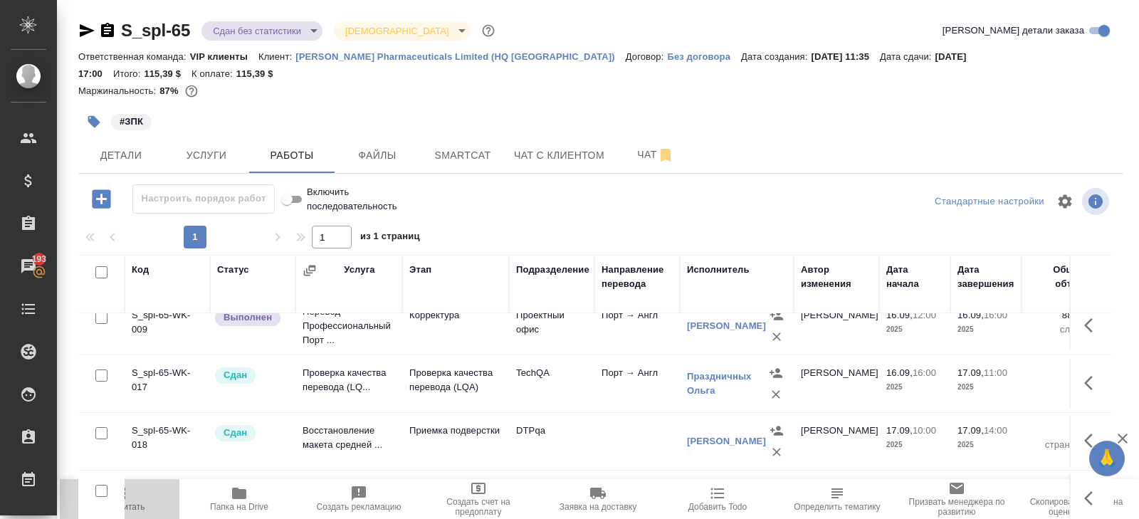
click at [130, 505] on span "Пересчитать" at bounding box center [120, 507] width 51 height 10
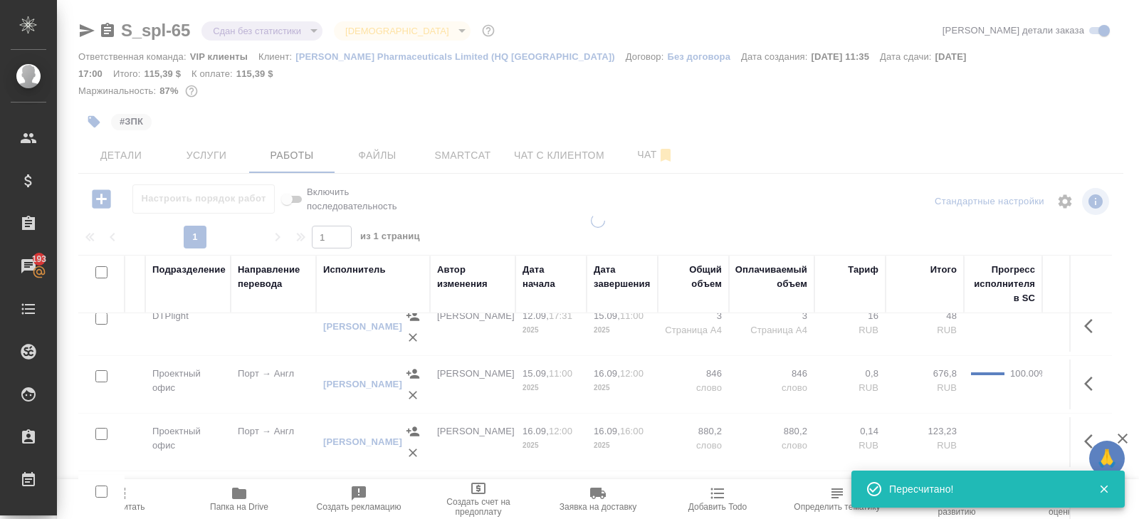
scroll to position [16, 426]
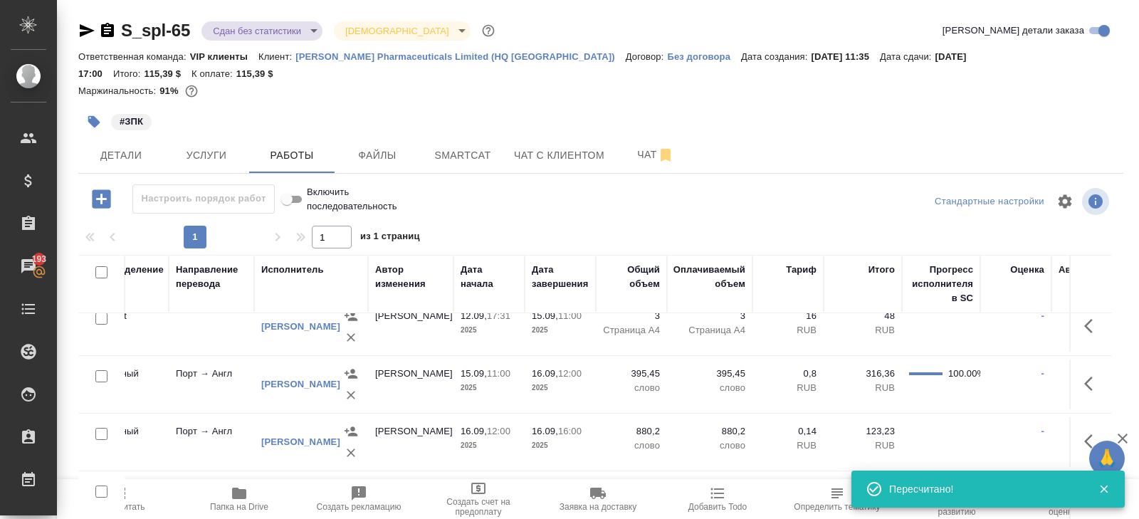
click at [129, 505] on span "Пересчитать" at bounding box center [120, 507] width 51 height 10
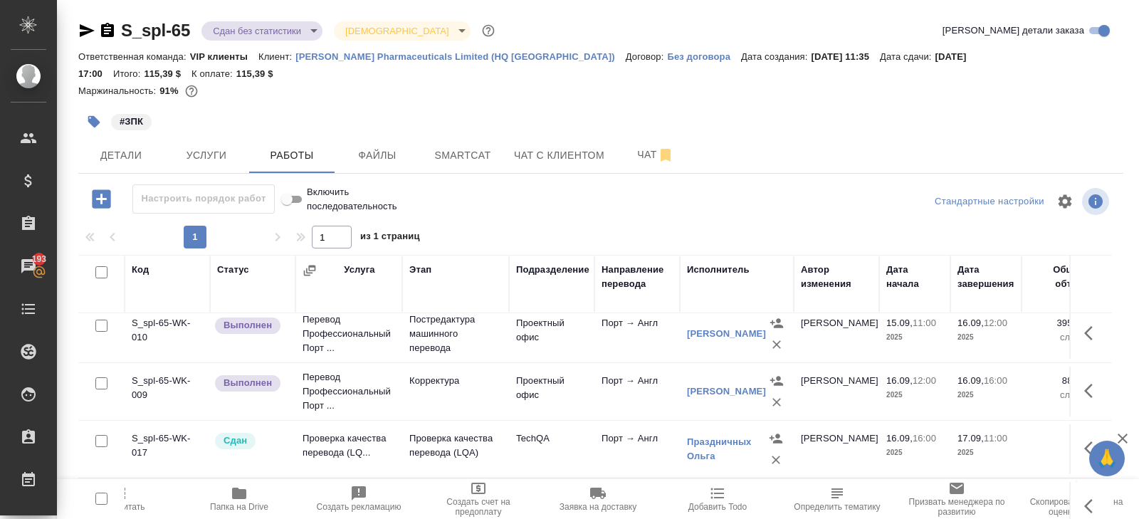
scroll to position [47, 0]
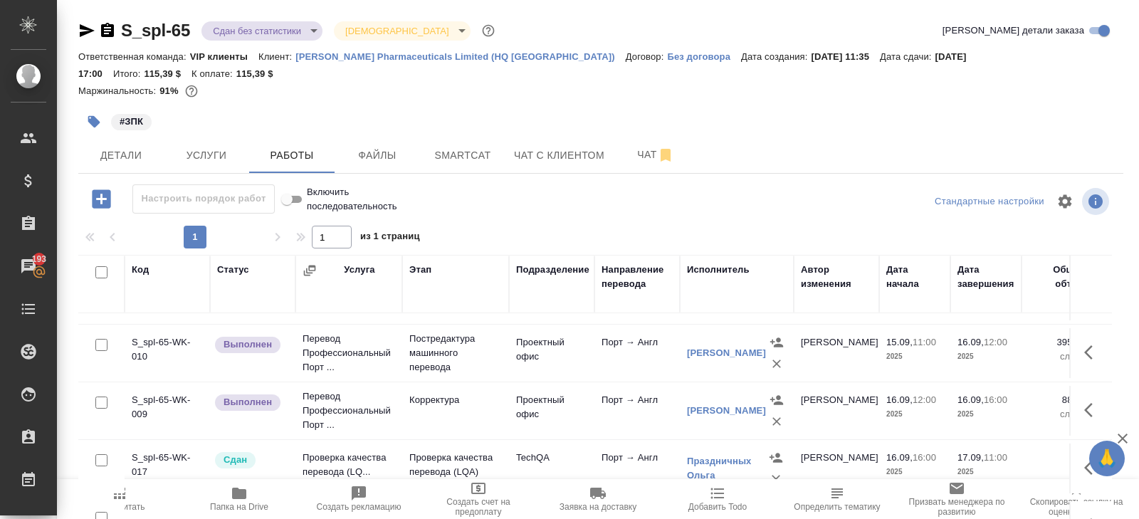
click at [102, 396] on input "checkbox" at bounding box center [101, 402] width 12 height 12
checkbox input "true"
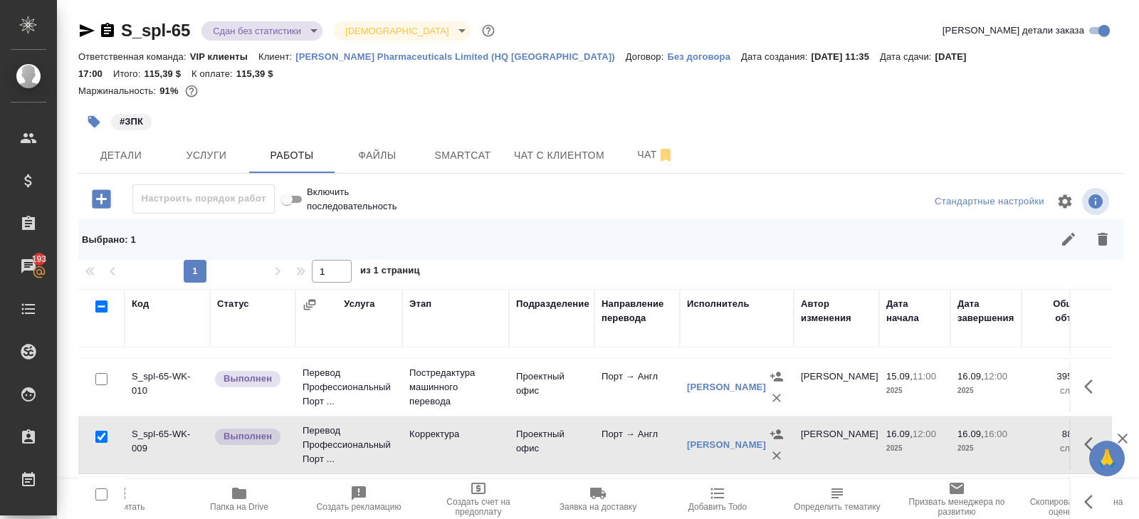
click at [102, 373] on input "checkbox" at bounding box center [101, 379] width 12 height 12
checkbox input "true"
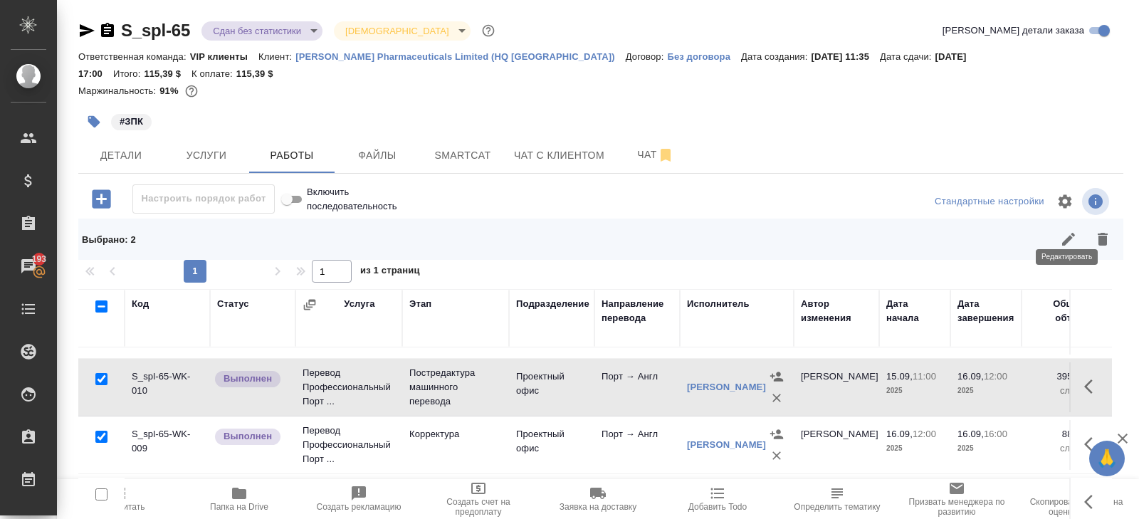
click at [1068, 233] on icon "button" at bounding box center [1068, 239] width 13 height 13
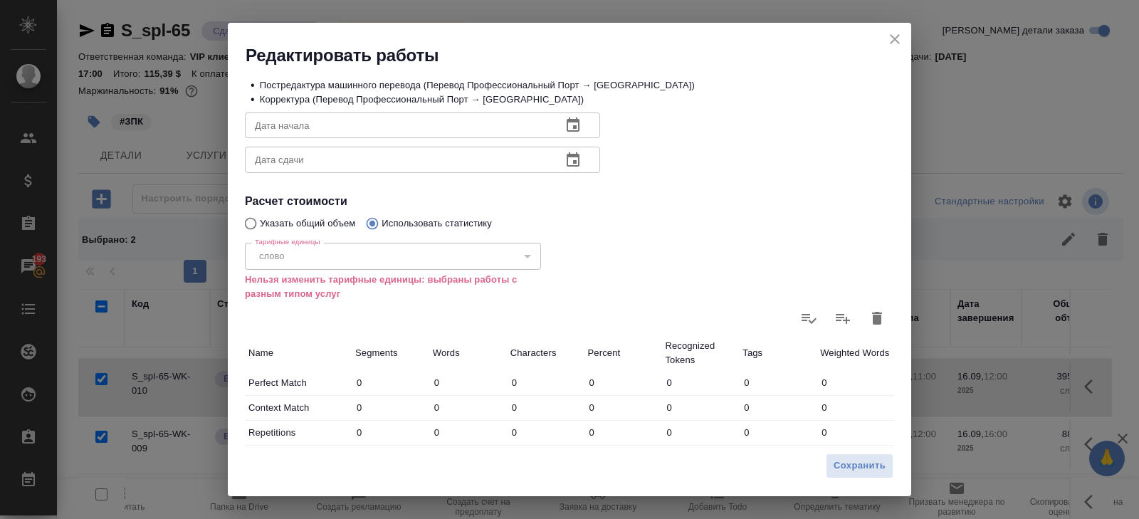
scroll to position [258, 0]
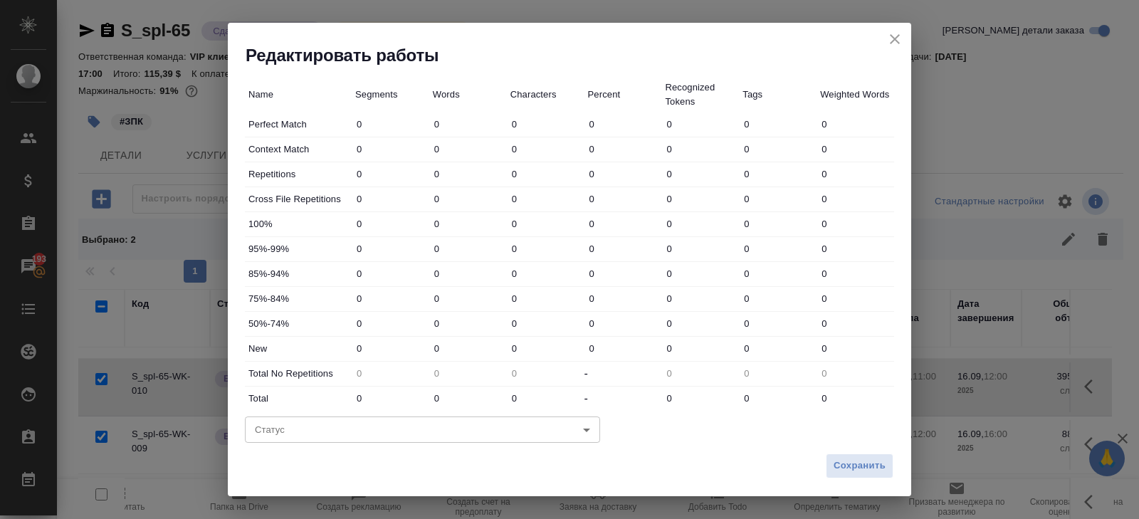
click at [312, 421] on body "🙏 .cls-1 fill:#fff; AWATERA Belyakova Yulia Клиенты Спецификации Заказы 193 Чат…" at bounding box center [569, 259] width 1139 height 519
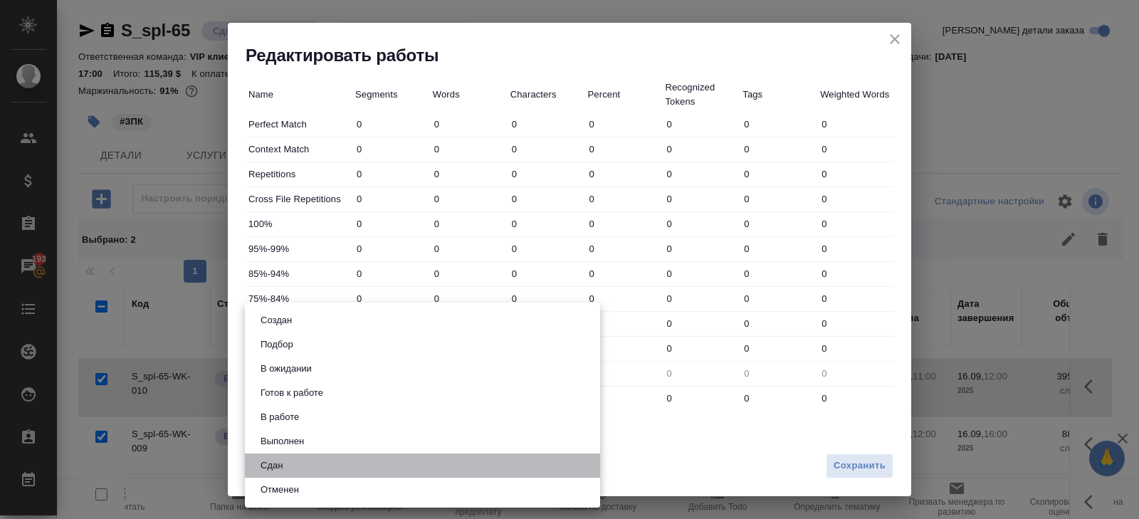
click at [291, 463] on li "Сдан" at bounding box center [422, 465] width 355 height 24
type input "closed"
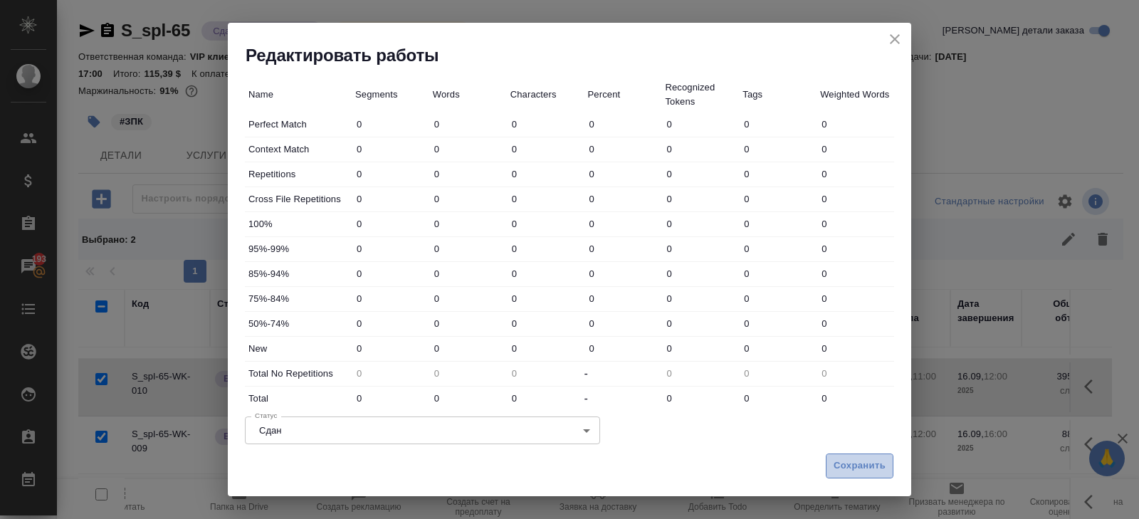
click at [878, 463] on span "Сохранить" at bounding box center [860, 466] width 52 height 16
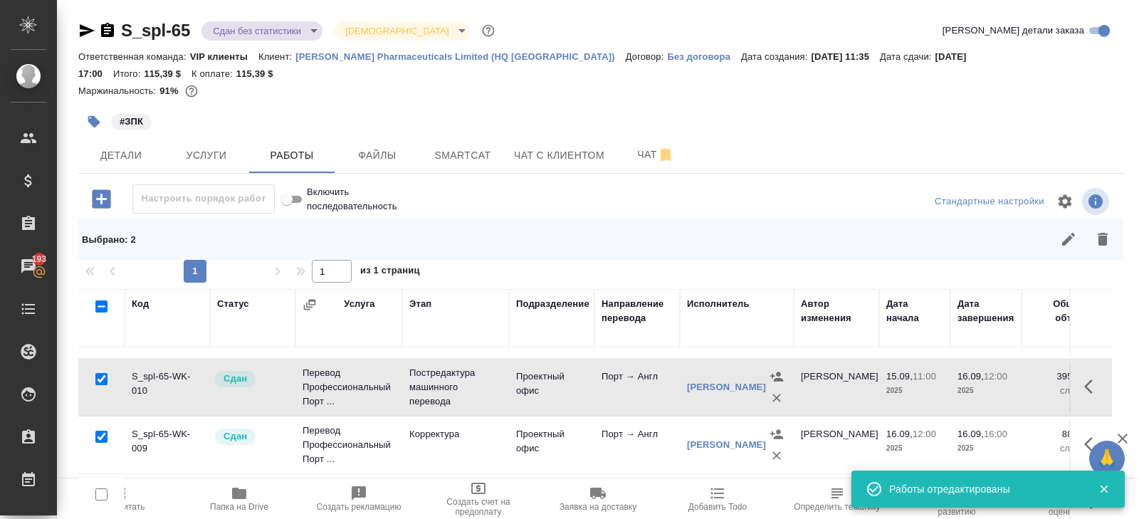
click at [126, 515] on button "Пересчитать" at bounding box center [120, 499] width 120 height 40
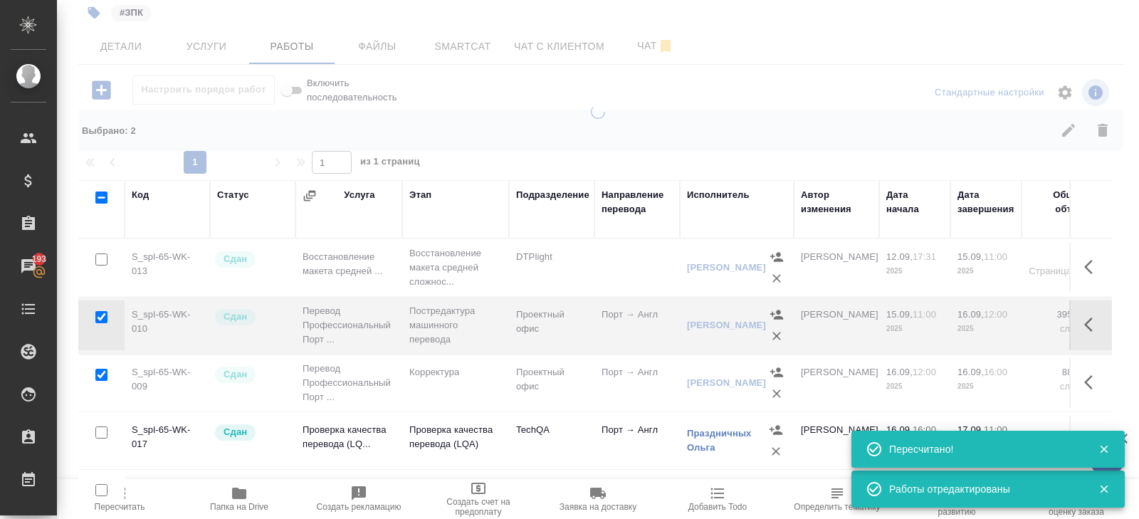
scroll to position [0, 0]
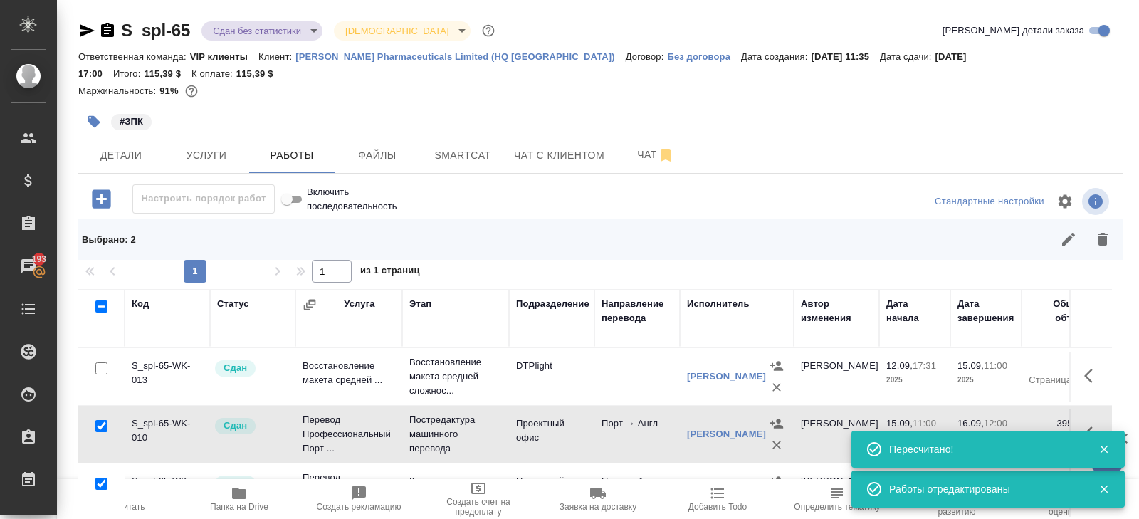
click at [250, 38] on body "🙏 .cls-1 fill:#fff; AWATERA Belyakova Yulia Клиенты Спецификации Заказы 193 Чат…" at bounding box center [569, 259] width 1139 height 519
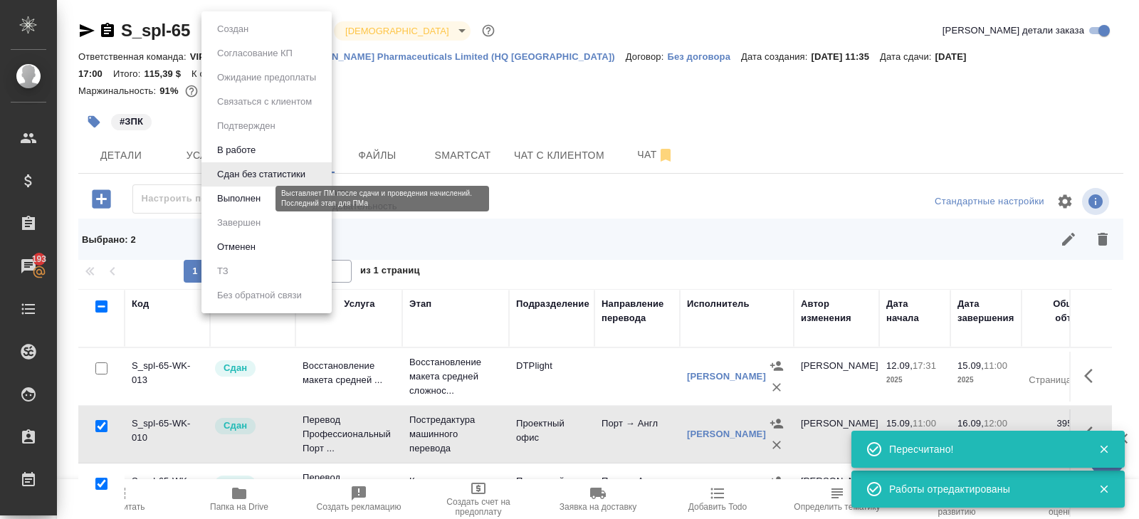
click at [249, 202] on button "Выполнен" at bounding box center [239, 199] width 52 height 16
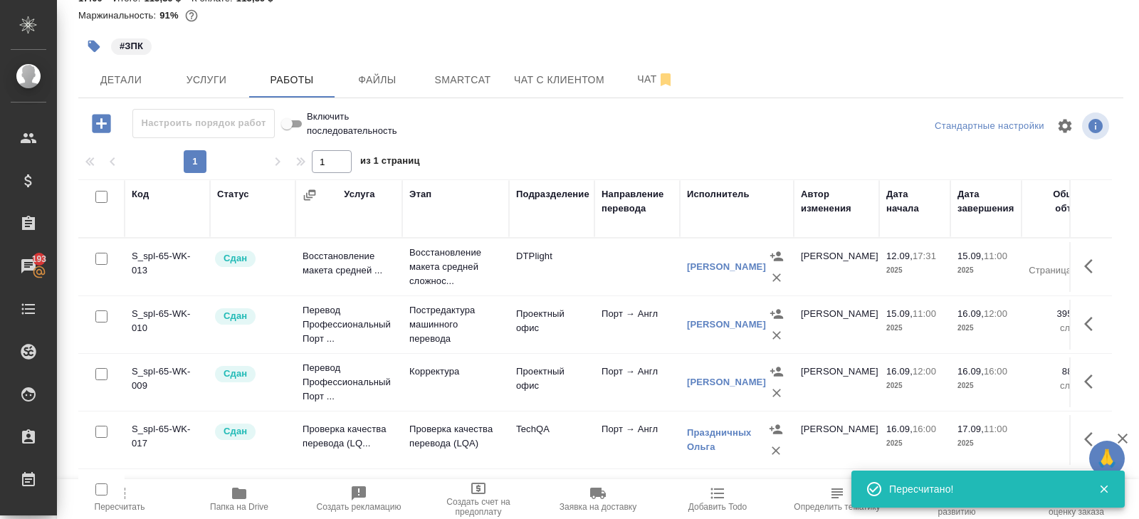
scroll to position [132, 0]
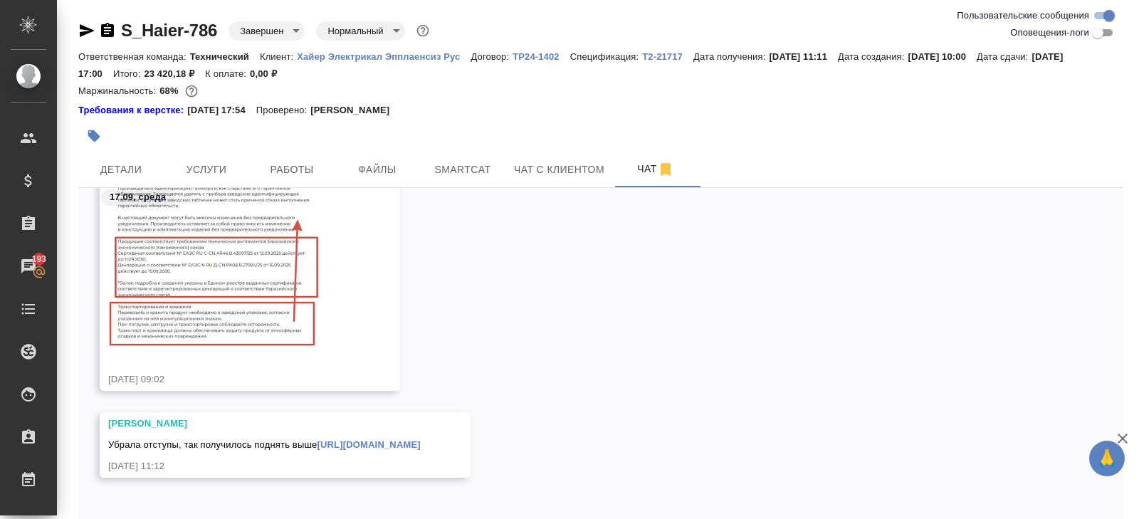
scroll to position [65, 0]
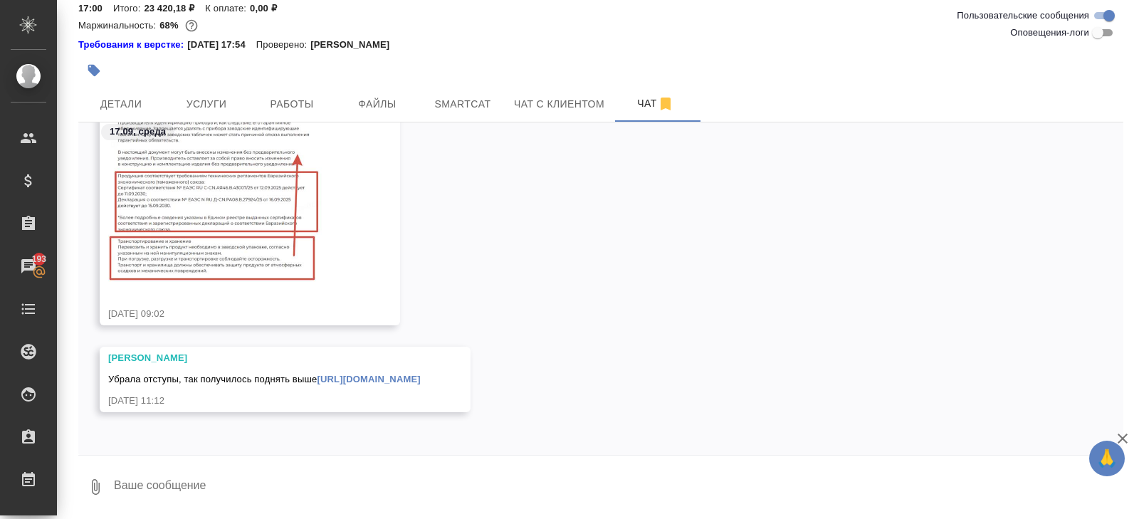
click at [255, 231] on img at bounding box center [215, 124] width 214 height 316
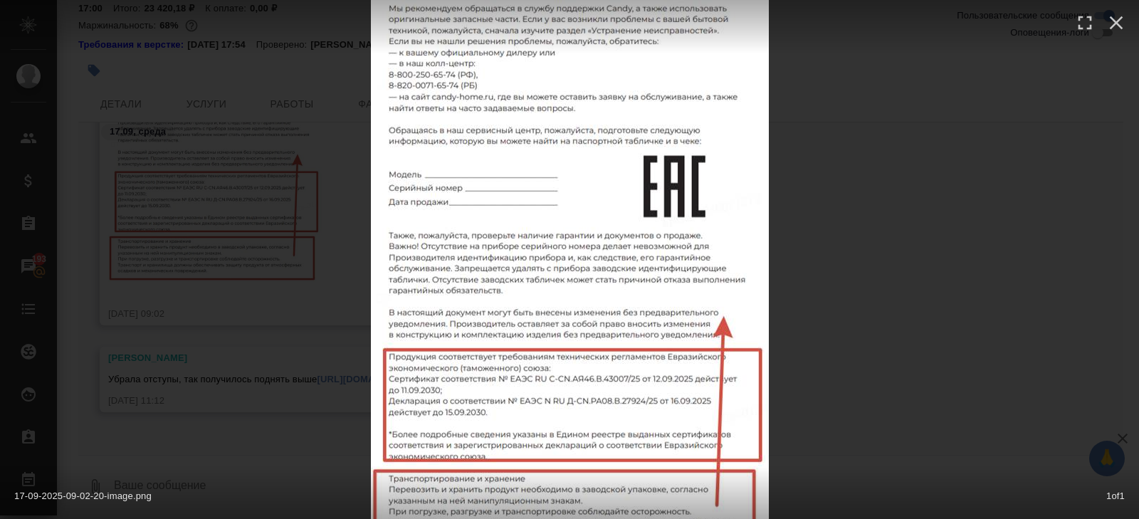
click at [796, 352] on div "17-09-2025-09-02-20-image.png 1 of 1" at bounding box center [569, 259] width 1139 height 519
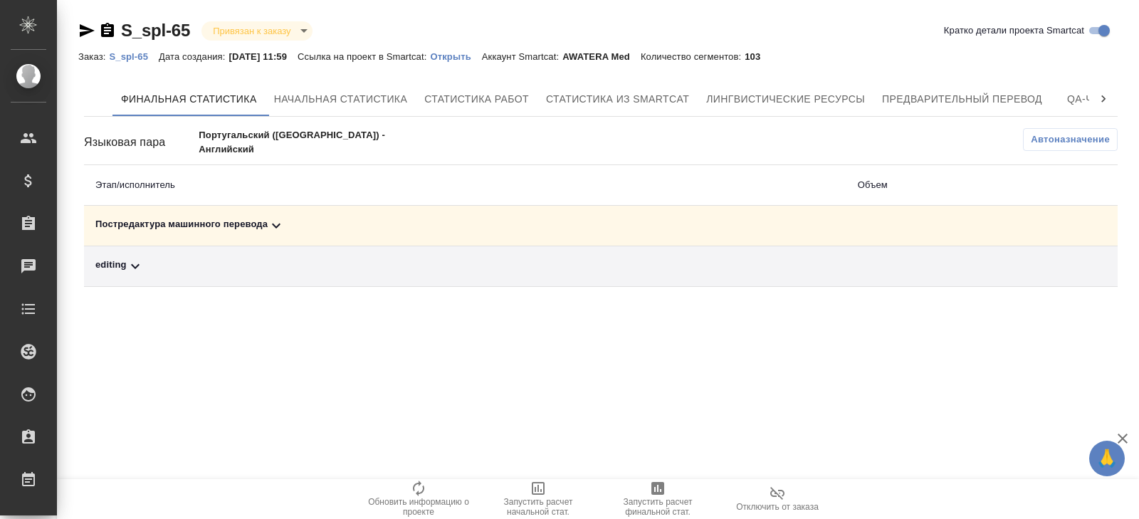
click at [266, 231] on div "Постредактура машинного перевода" at bounding box center [465, 225] width 740 height 17
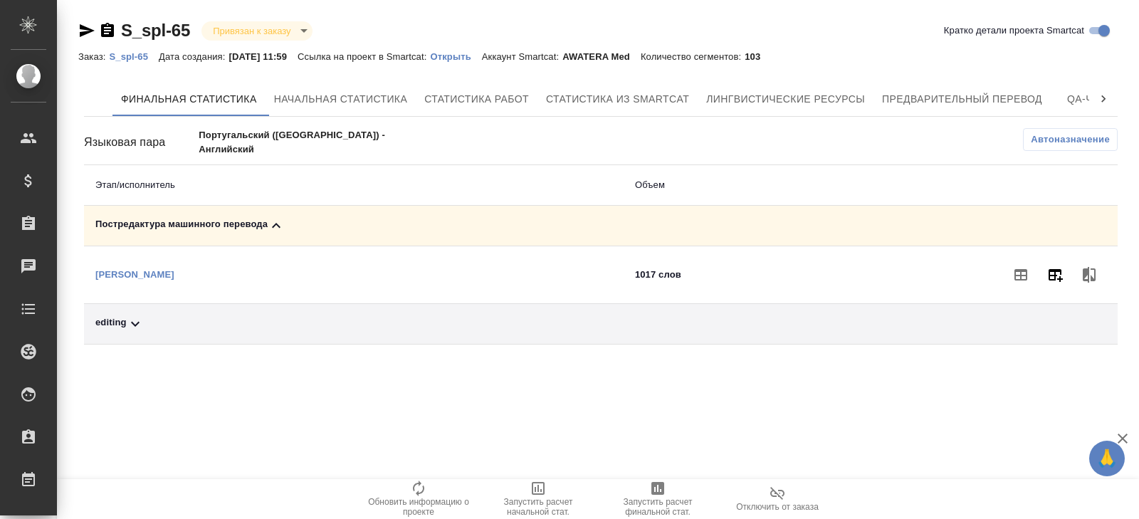
click at [1046, 280] on icon "button" at bounding box center [1054, 274] width 17 height 17
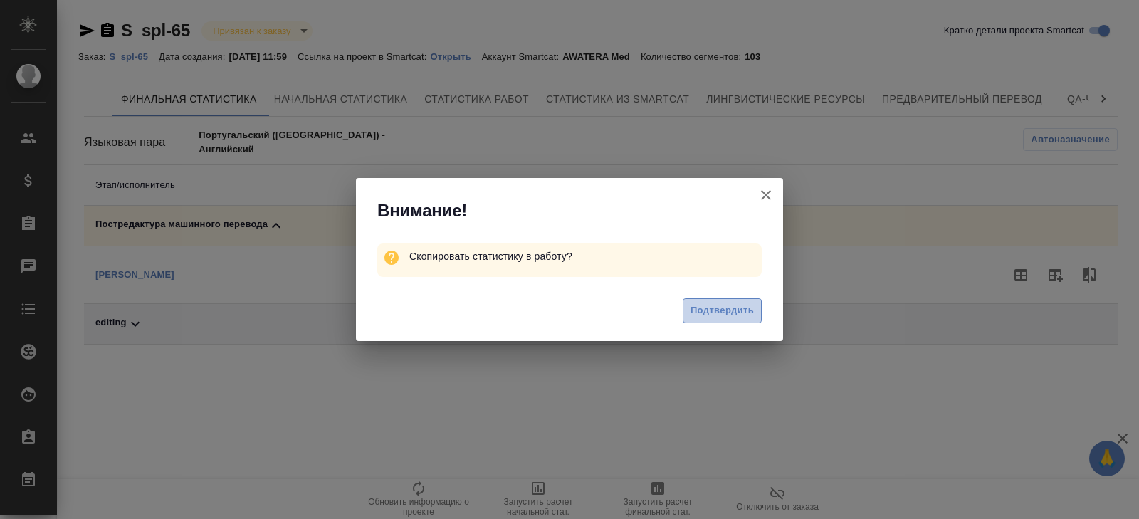
click at [730, 305] on span "Подтвердить" at bounding box center [721, 311] width 63 height 16
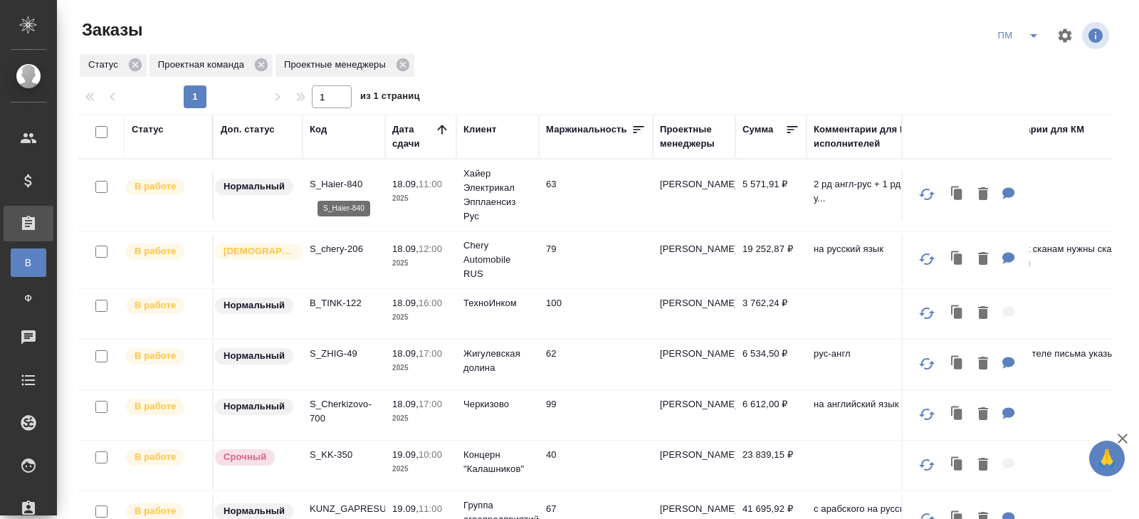
click at [340, 182] on p "S_Haier-840" at bounding box center [344, 184] width 68 height 14
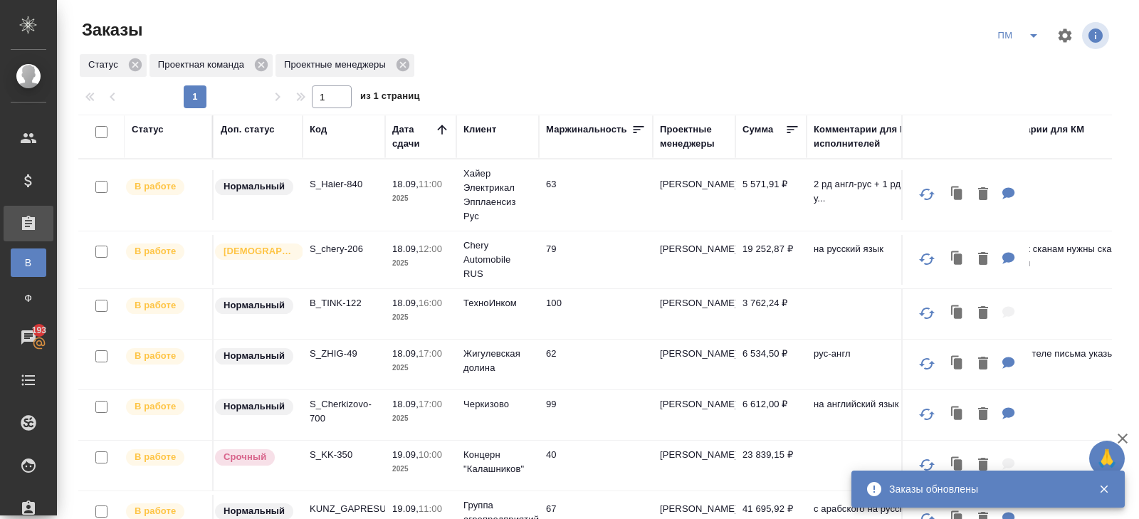
click at [1022, 35] on button "split button" at bounding box center [1033, 35] width 28 height 23
click at [1016, 63] on li "В работу!" at bounding box center [1019, 64] width 72 height 23
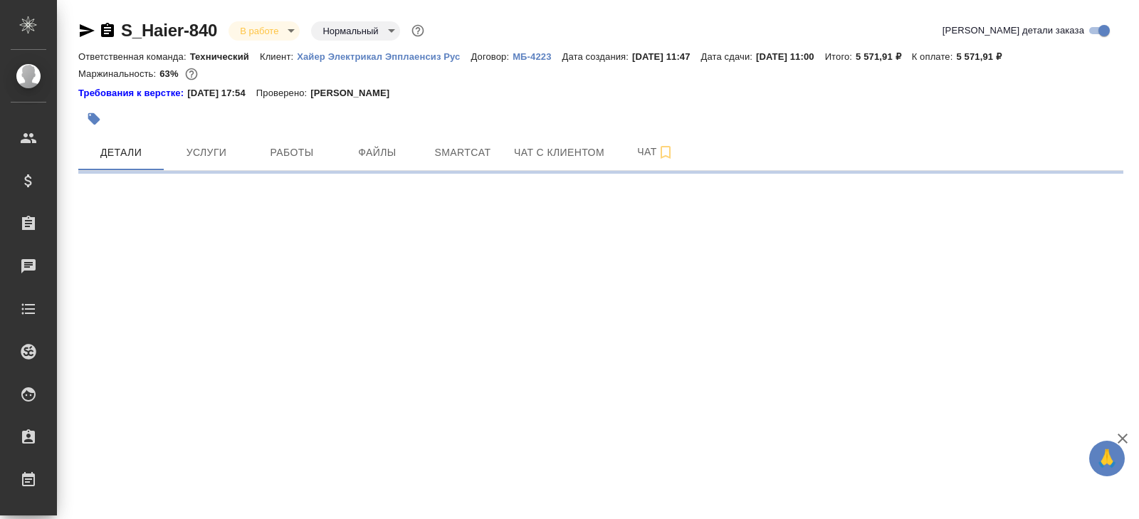
select select "RU"
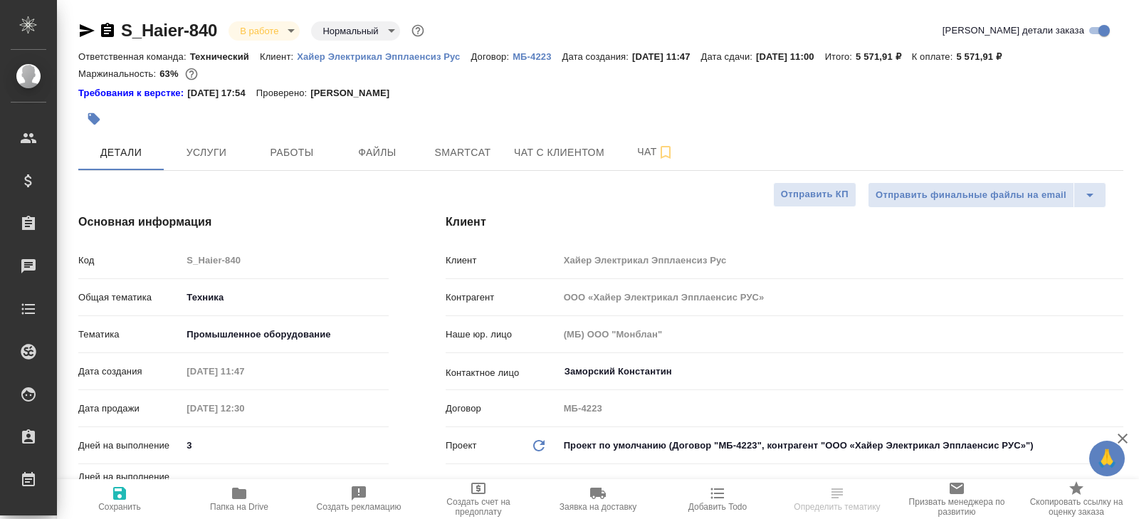
type textarea "x"
click at [292, 165] on button "Работы" at bounding box center [291, 153] width 85 height 36
type textarea "x"
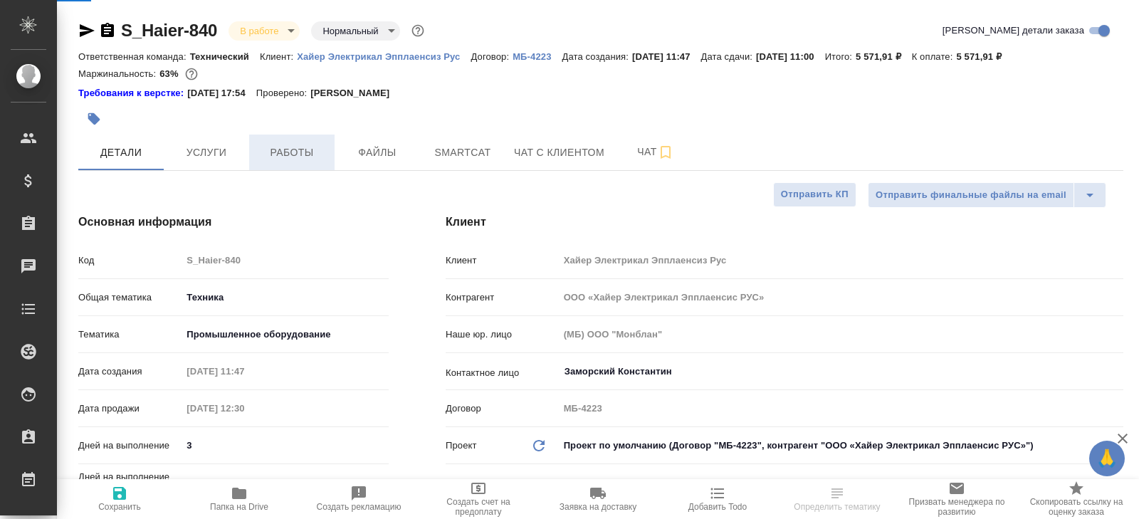
type textarea "x"
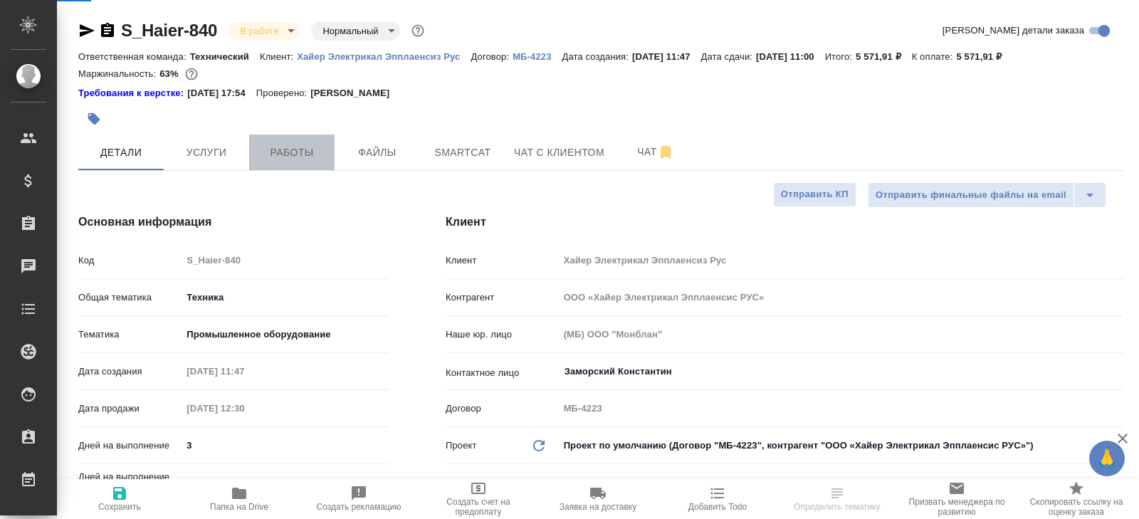
click at [292, 165] on button "Работы" at bounding box center [291, 153] width 85 height 36
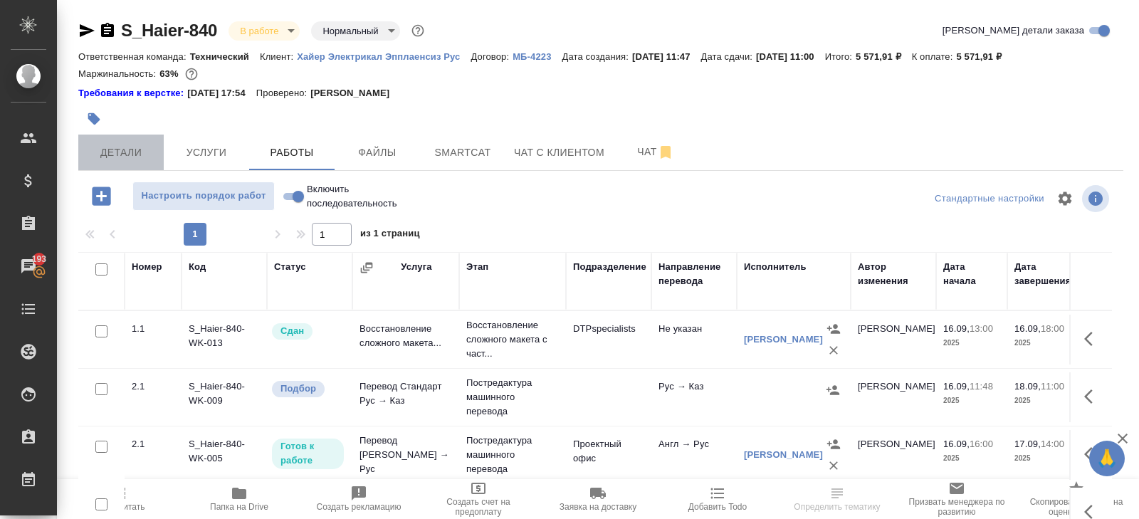
click at [124, 138] on button "Детали" at bounding box center [120, 153] width 85 height 36
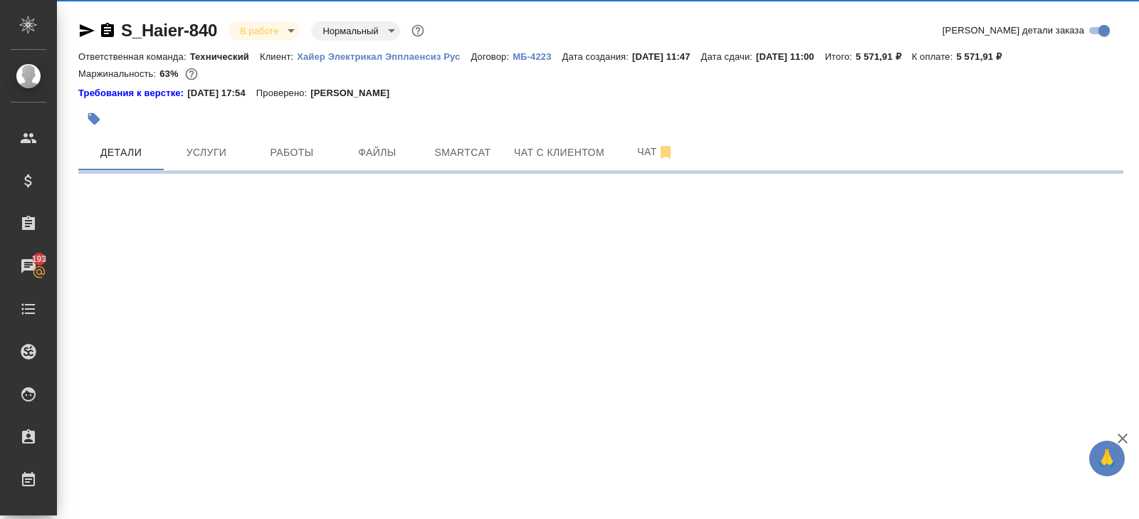
select select "RU"
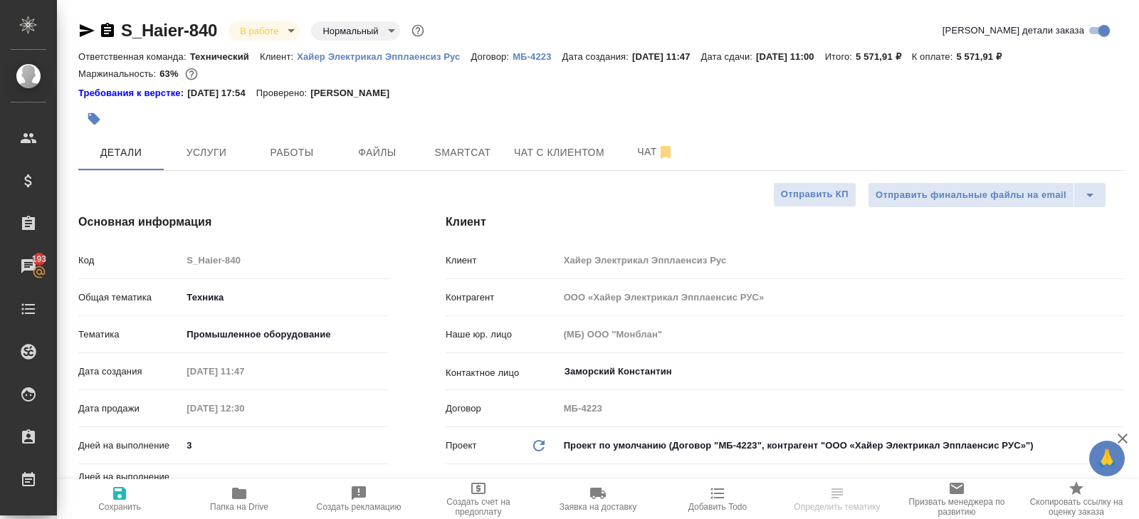
type textarea "x"
